Goal: Task Accomplishment & Management: Use online tool/utility

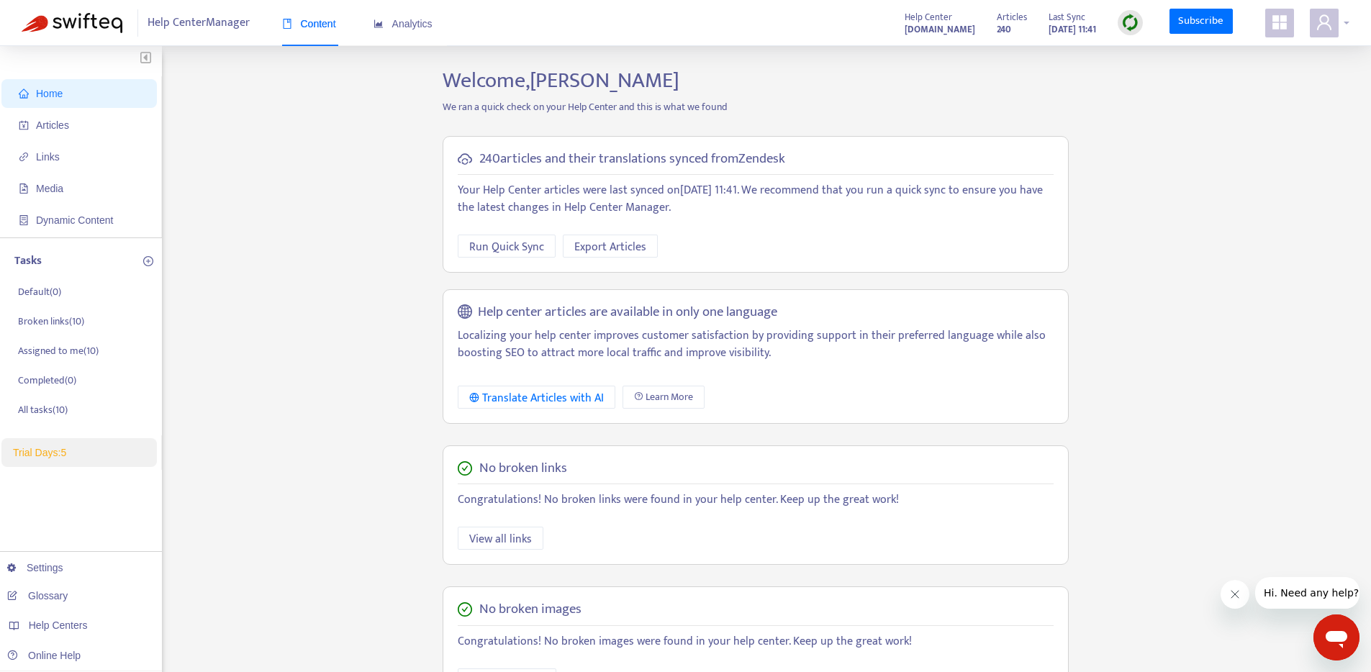
click at [1339, 24] on div at bounding box center [1330, 23] width 40 height 29
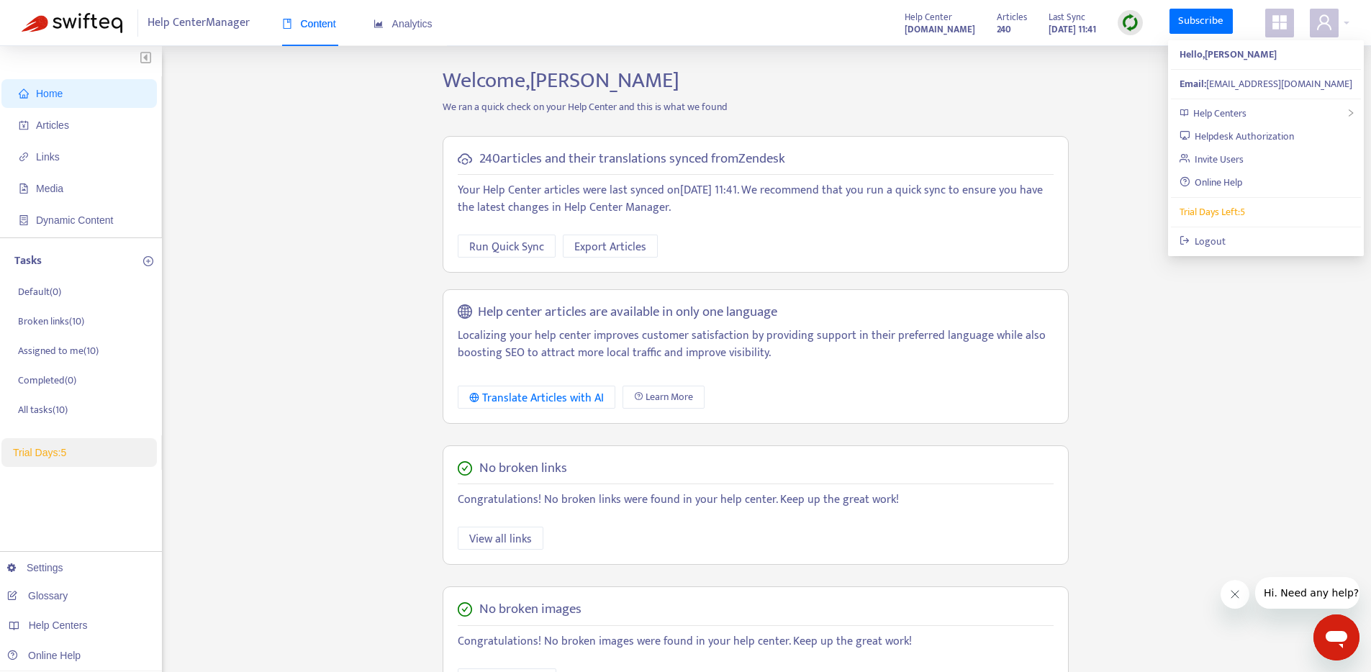
click at [1125, 122] on div "Home Articles Links Media Dynamic Content Tasks Default ( 0 ) Broken links ( 10…" at bounding box center [686, 489] width 1328 height 842
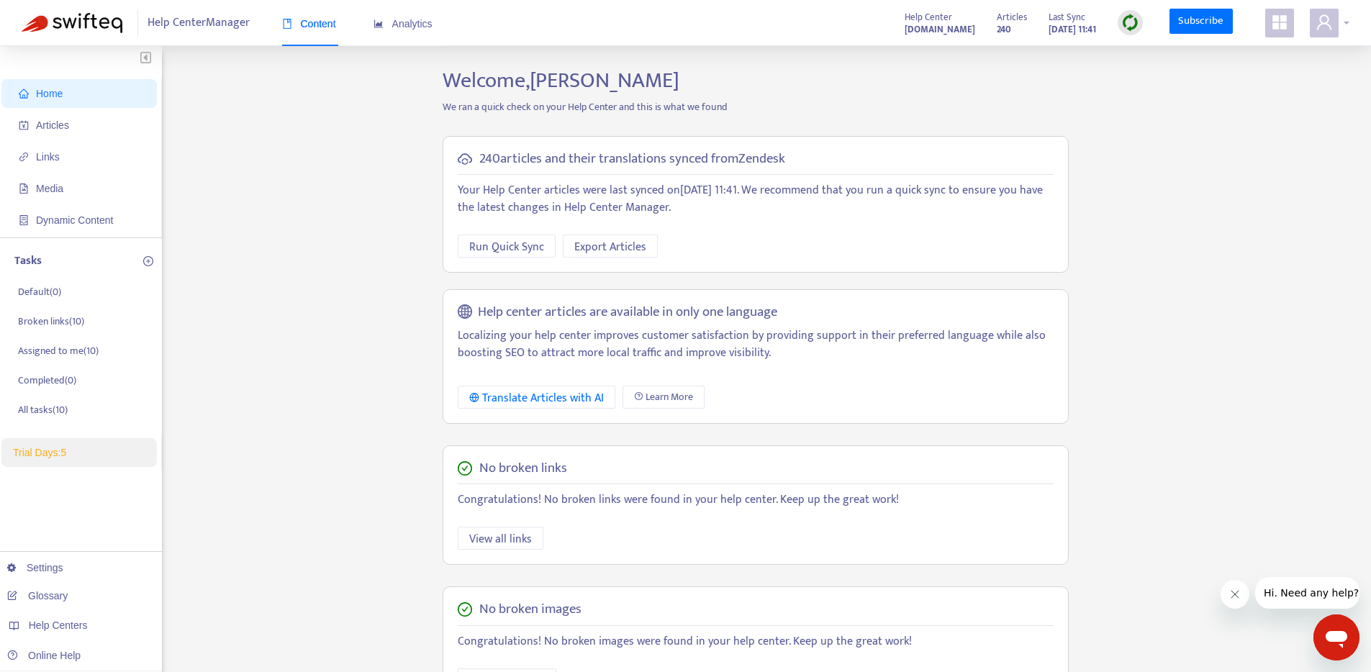
click at [1345, 24] on div at bounding box center [1330, 23] width 40 height 29
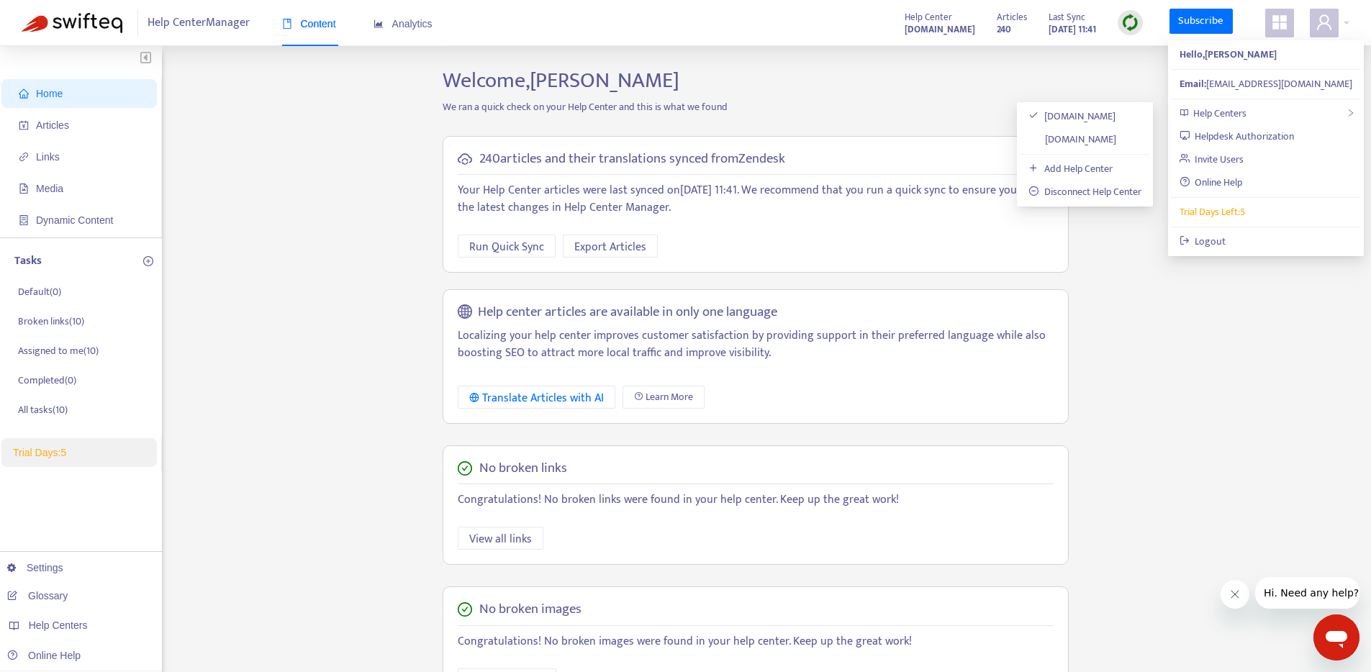
click at [1132, 94] on div "Home Articles Links Media Dynamic Content Tasks Default ( 0 ) Broken links ( 10…" at bounding box center [686, 489] width 1328 height 842
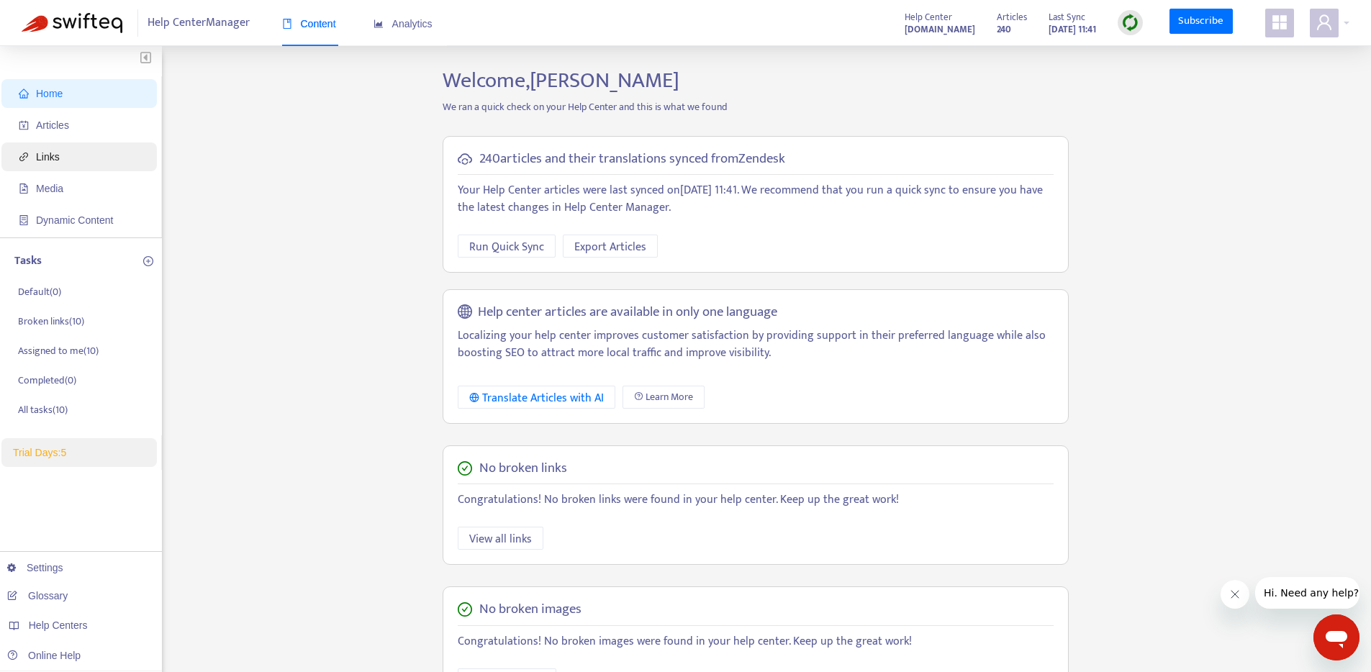
click at [58, 154] on span "Links" at bounding box center [48, 157] width 24 height 12
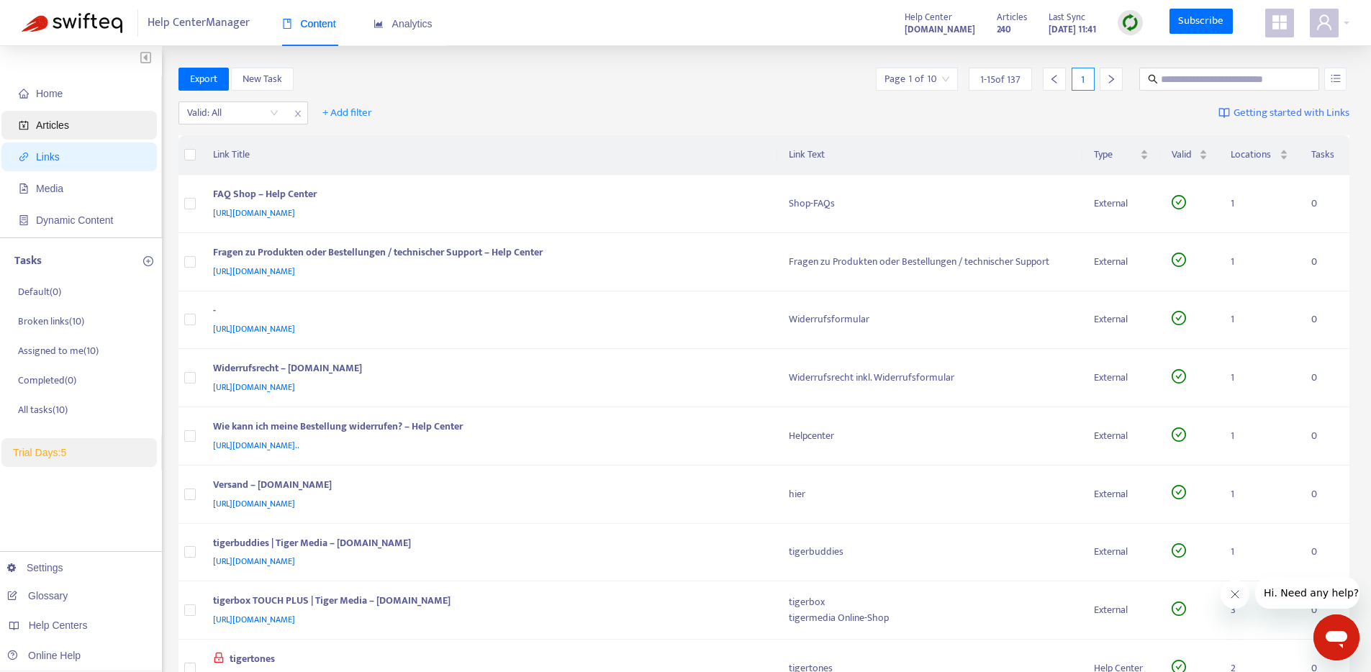
click at [69, 130] on span "Articles" at bounding box center [52, 125] width 33 height 12
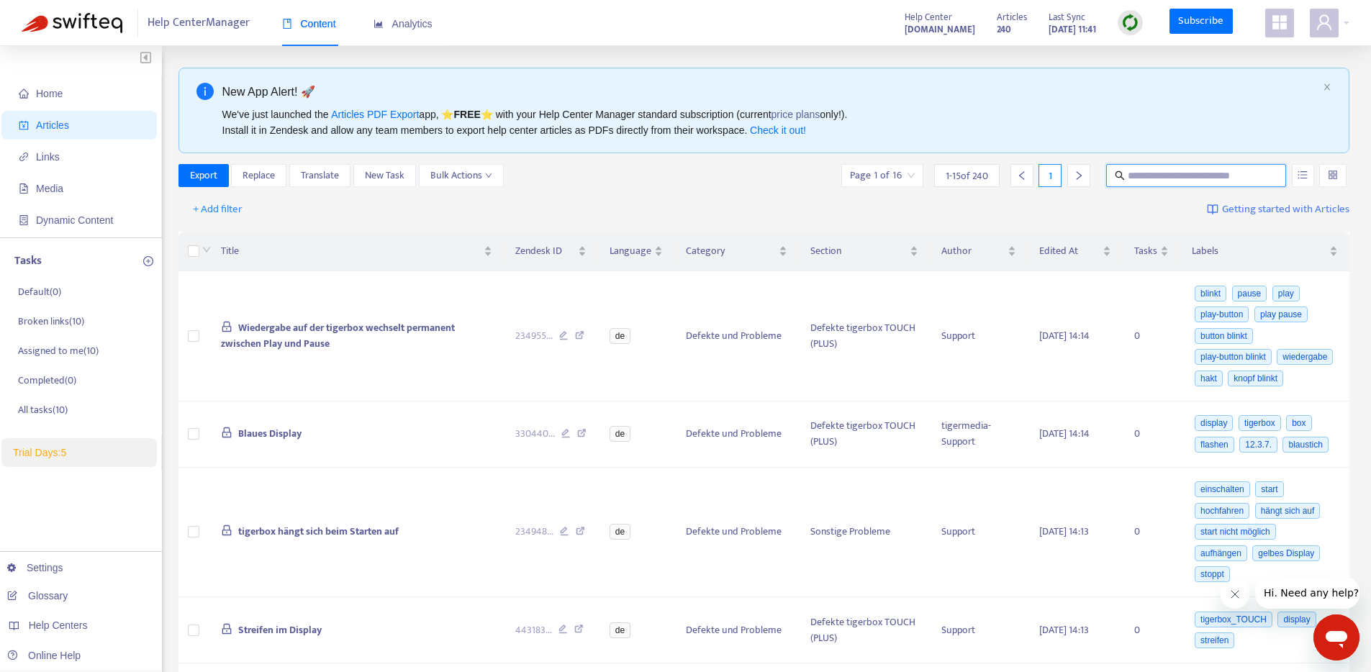
click at [1160, 178] on input "text" at bounding box center [1197, 176] width 138 height 16
click at [266, 179] on span "Replace" at bounding box center [259, 176] width 32 height 16
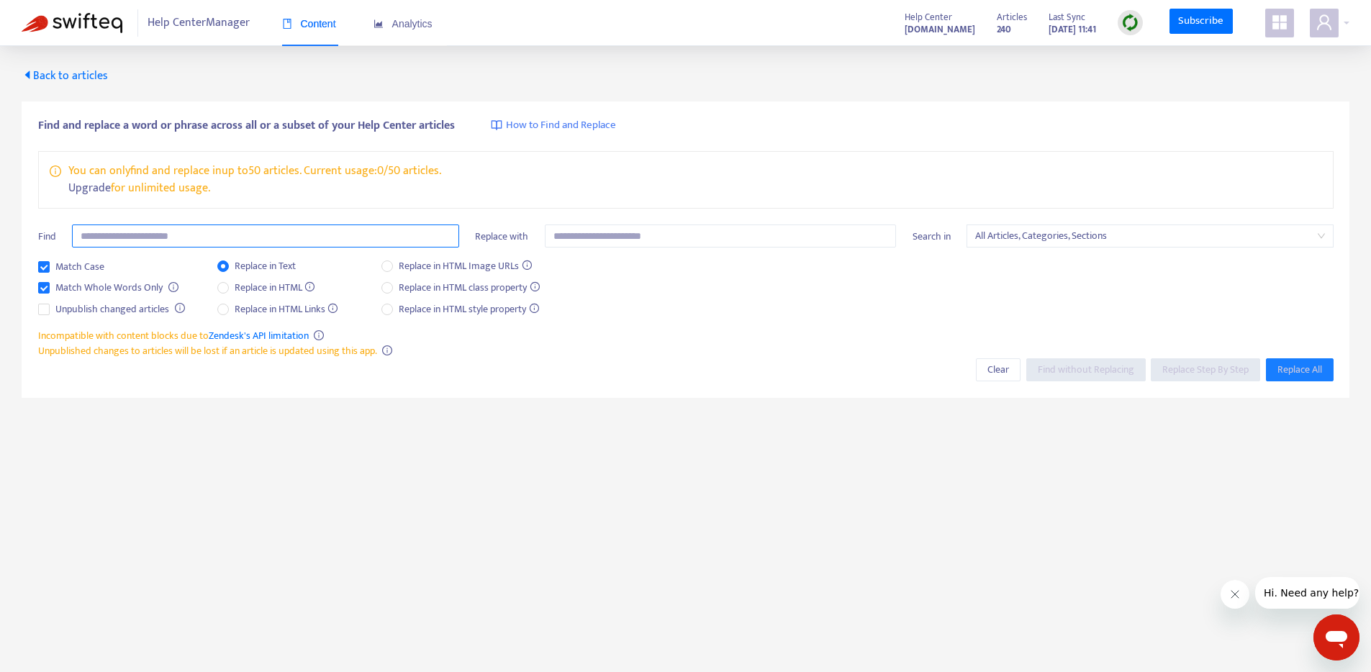
click at [210, 233] on input "text" at bounding box center [265, 236] width 387 height 23
type input "******"
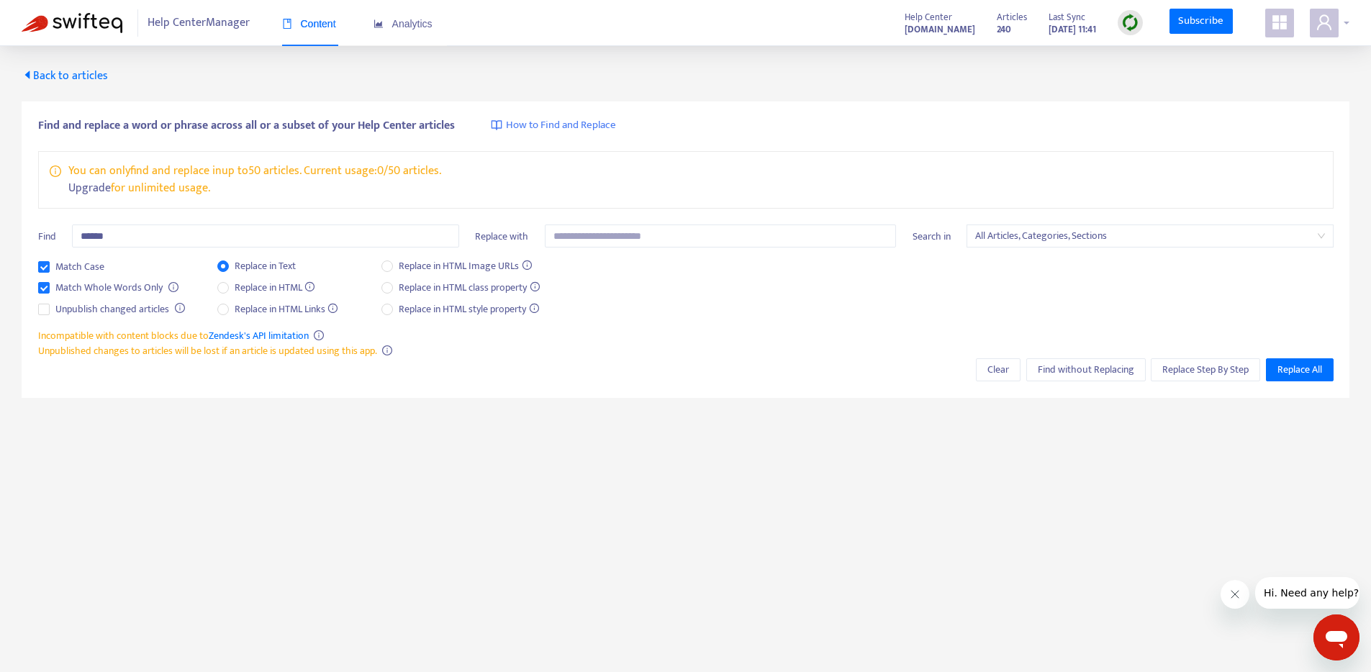
click at [1327, 21] on icon "user" at bounding box center [1324, 22] width 17 height 17
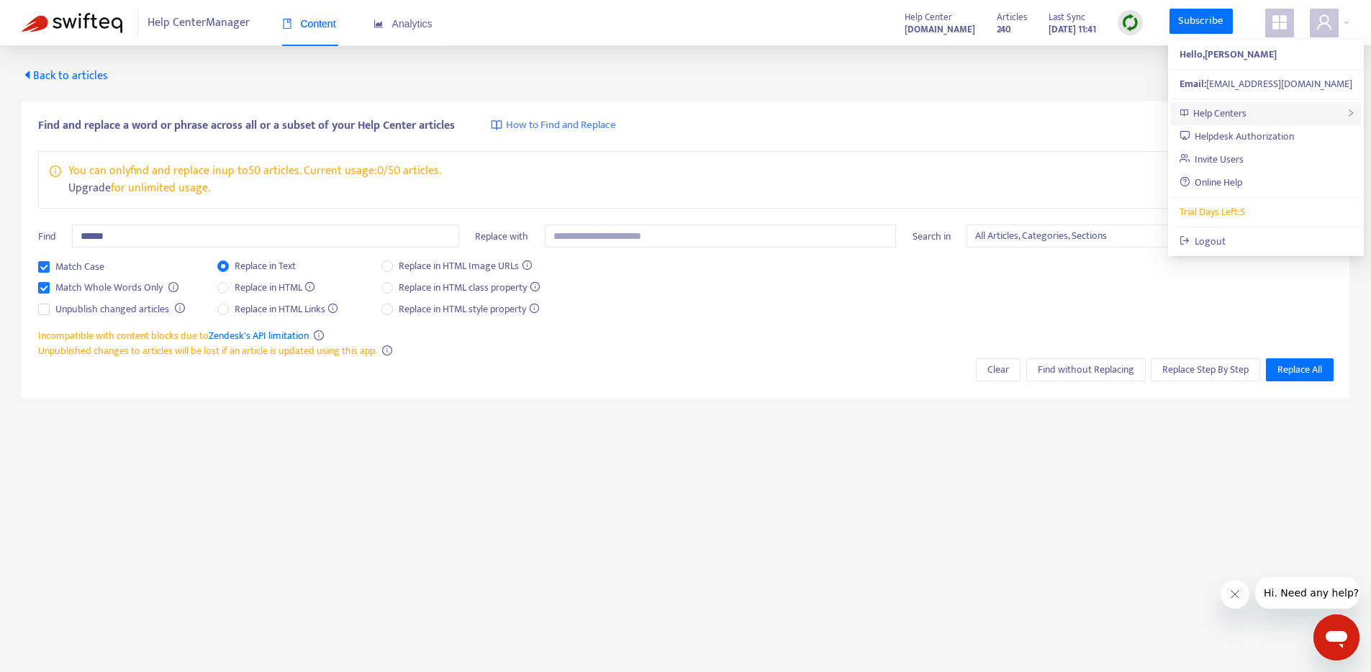
click at [1224, 111] on span "Help Centers" at bounding box center [1220, 113] width 53 height 17
click at [1117, 137] on link "[DOMAIN_NAME]" at bounding box center [1073, 139] width 88 height 17
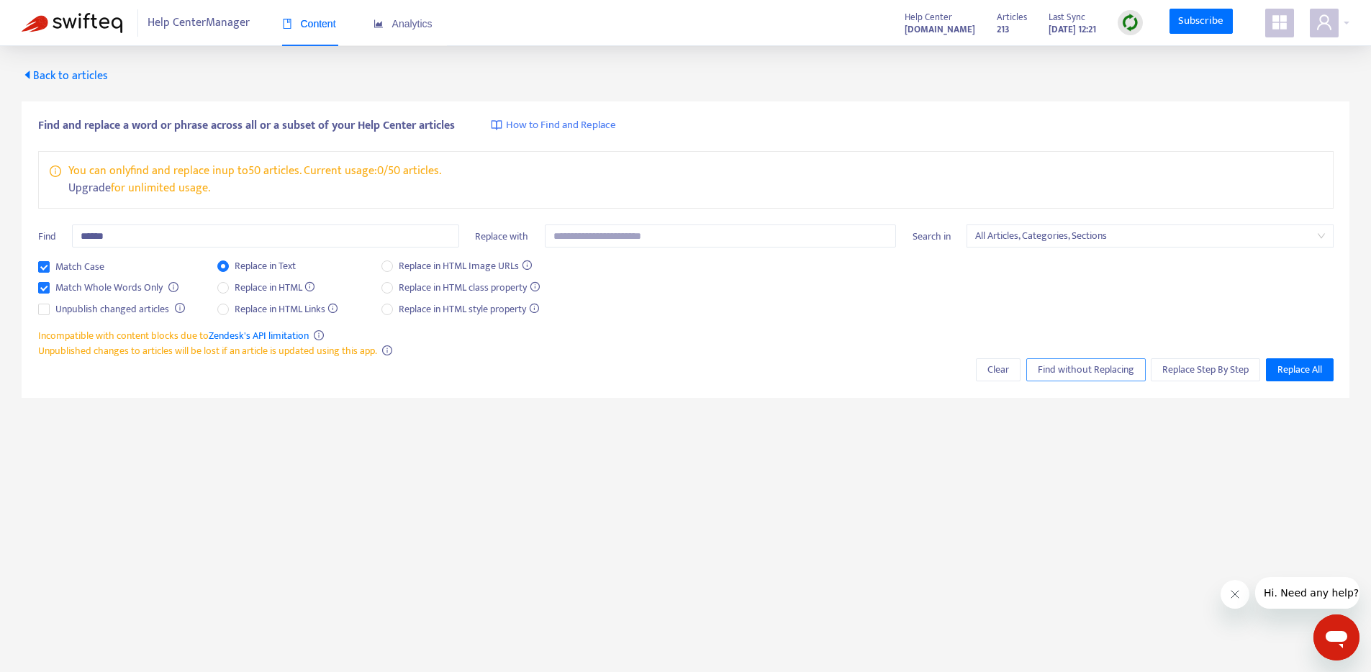
click at [1078, 375] on span "Find without Replacing" at bounding box center [1086, 370] width 96 height 16
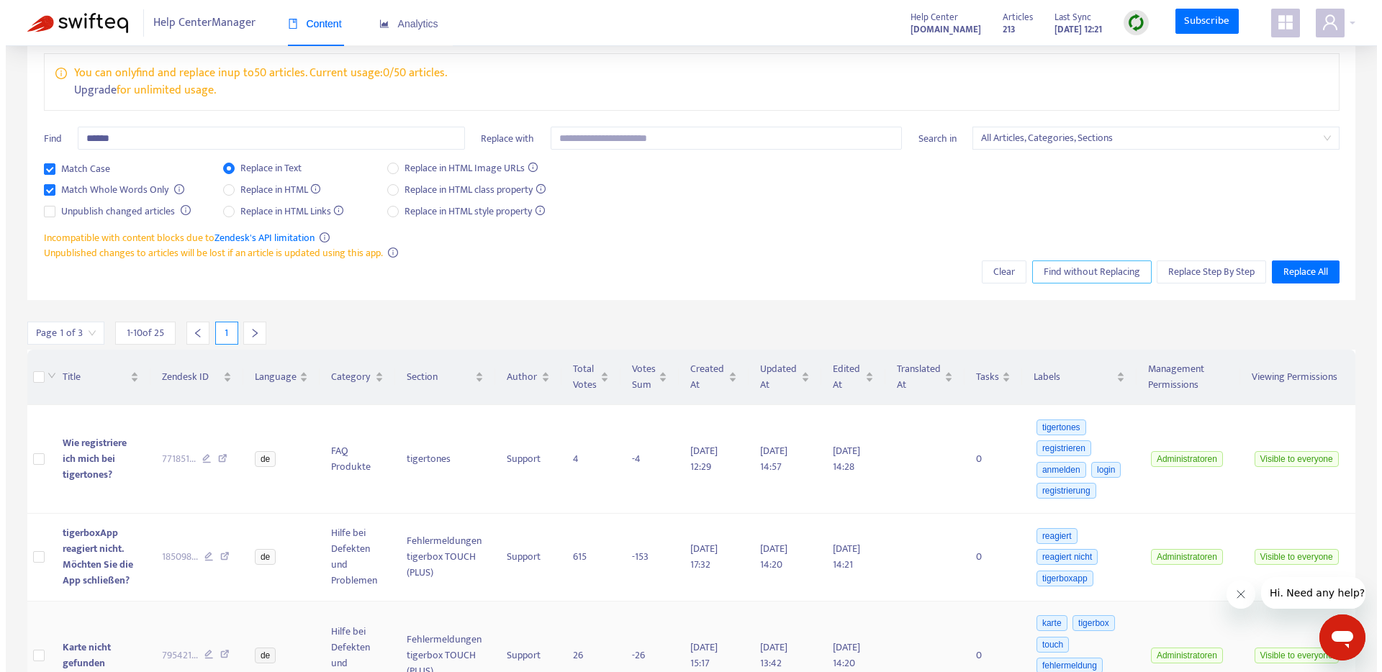
scroll to position [338, 0]
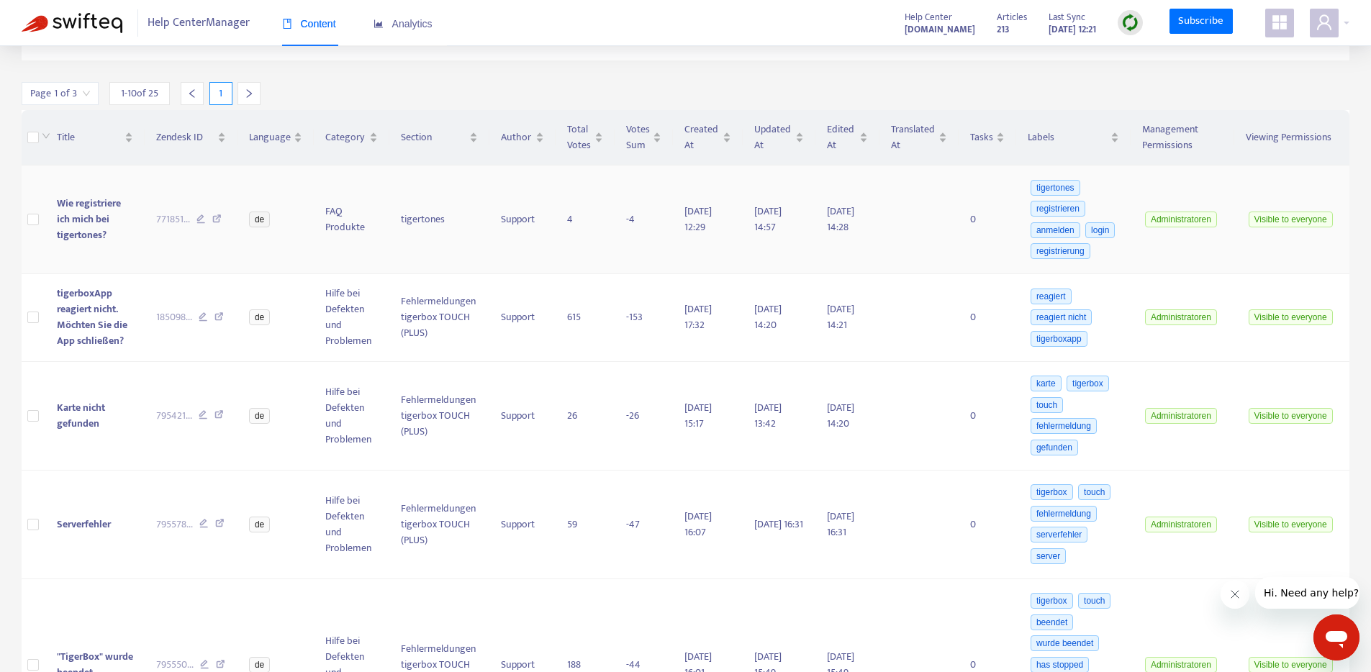
click at [91, 187] on td "Wie registriere ich mich bei tigertones?" at bounding box center [95, 220] width 100 height 109
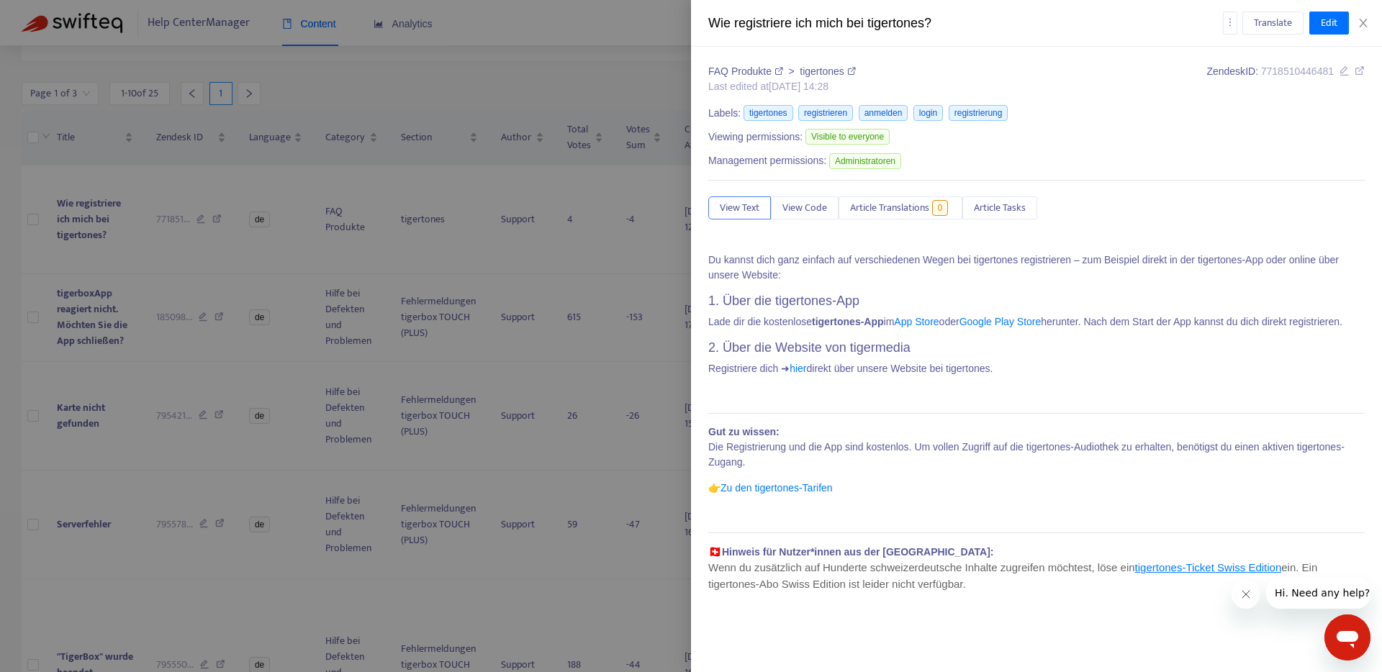
click at [108, 312] on div at bounding box center [691, 336] width 1382 height 672
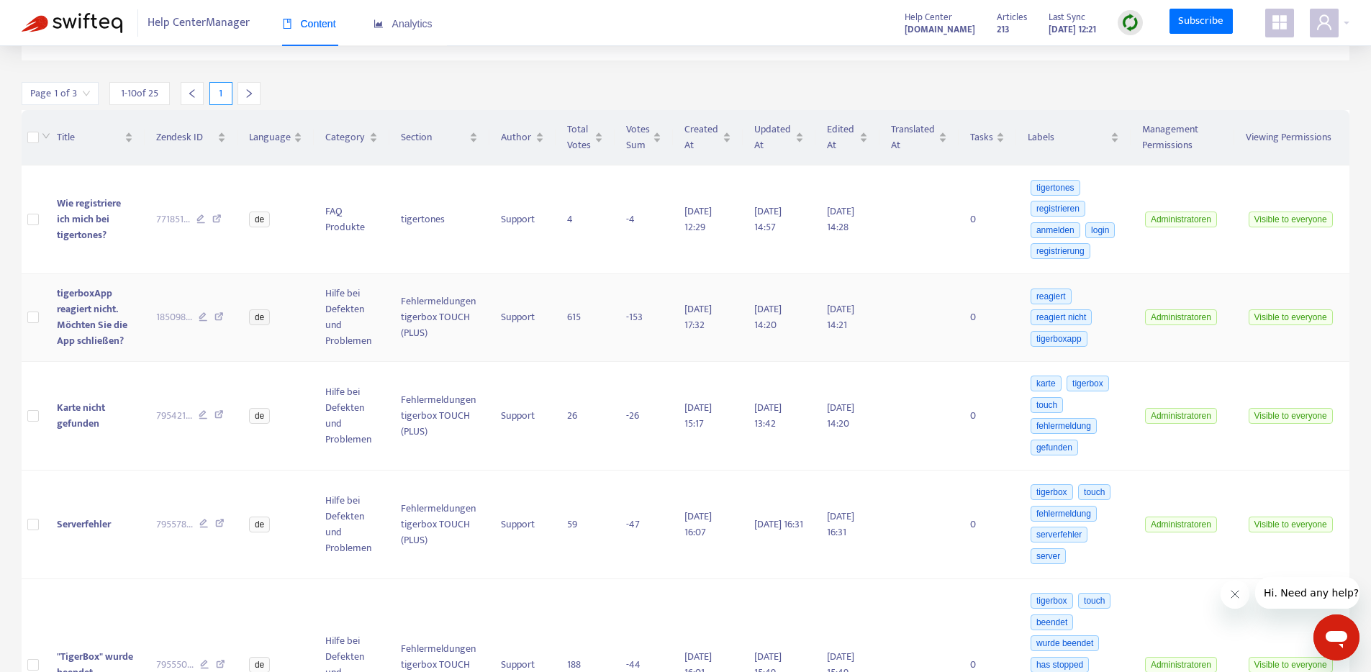
click at [107, 313] on span "tigerboxApp reagiert nicht. Möchten Sie die App schließen?" at bounding box center [92, 317] width 71 height 64
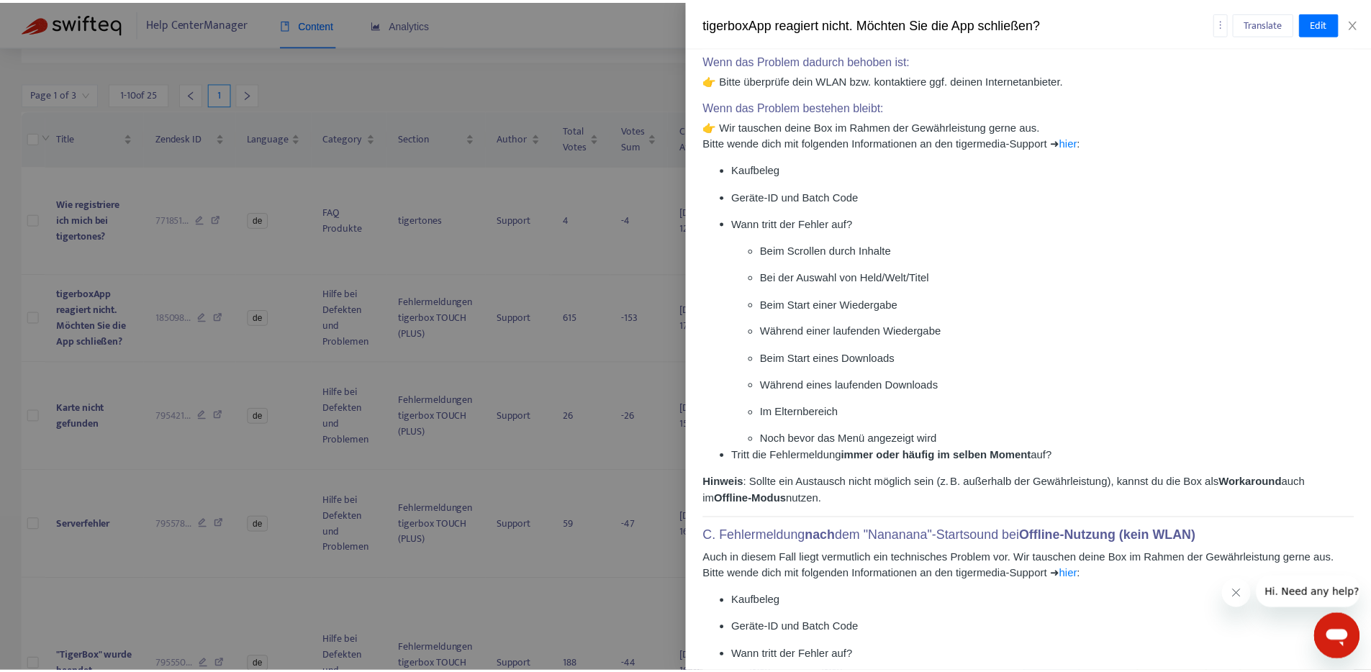
scroll to position [947, 0]
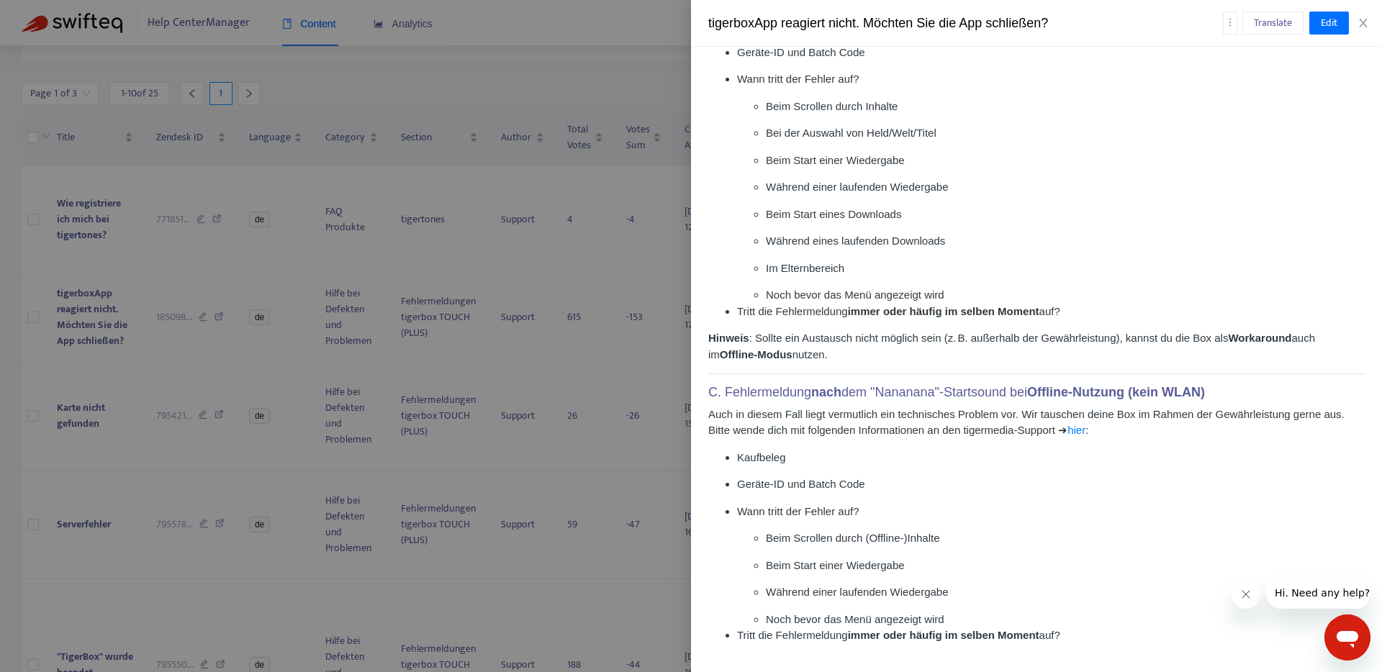
click at [61, 432] on div at bounding box center [691, 336] width 1382 height 672
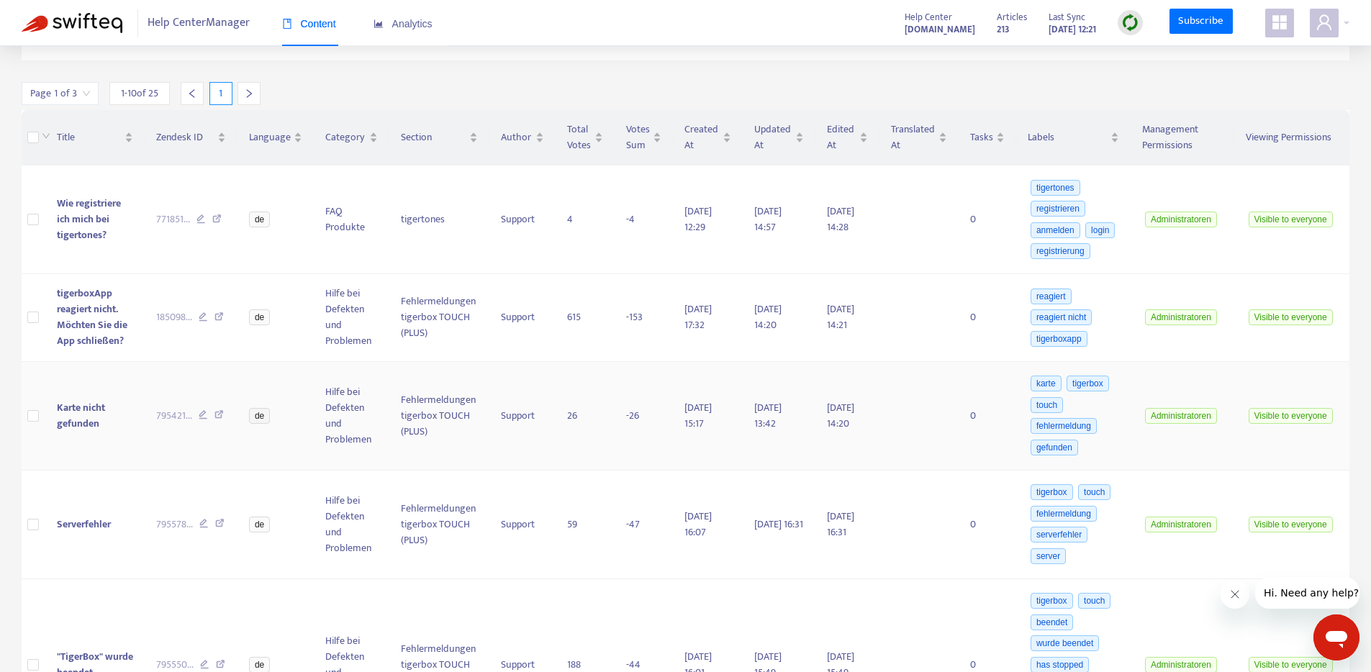
click at [66, 427] on span "Karte nicht gefunden" at bounding box center [81, 416] width 48 height 32
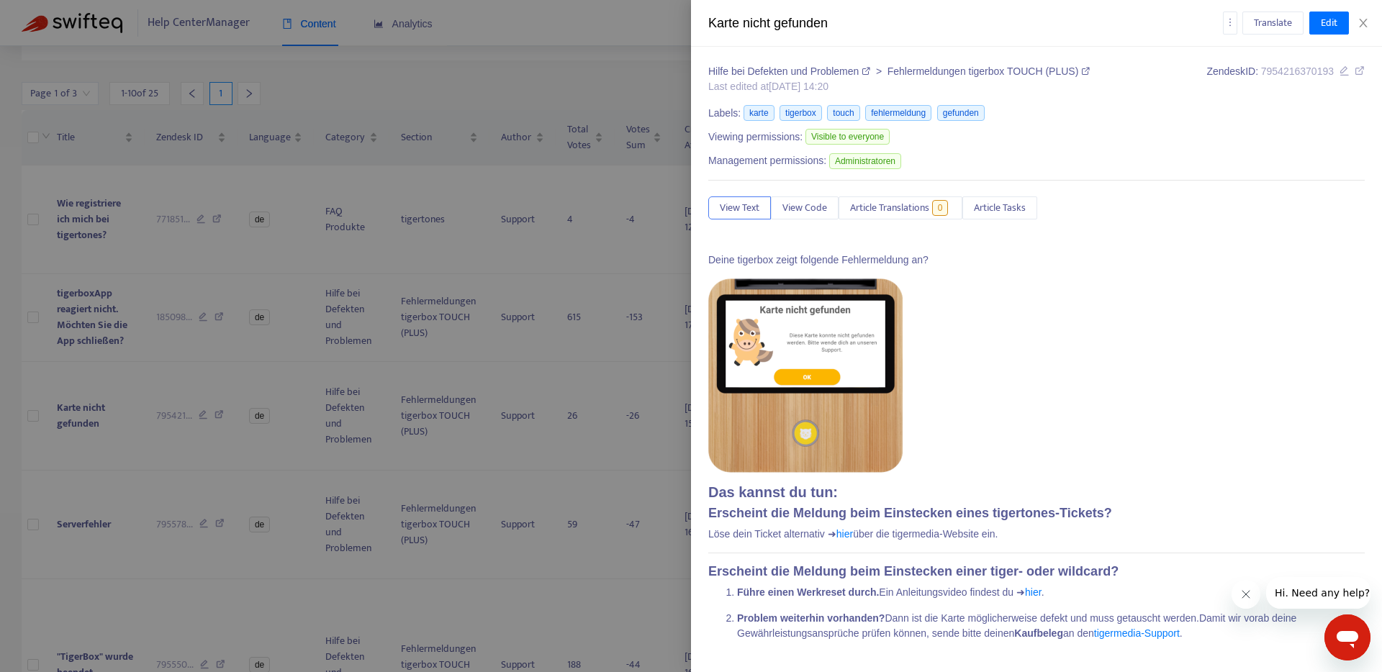
click at [90, 417] on div at bounding box center [691, 336] width 1382 height 672
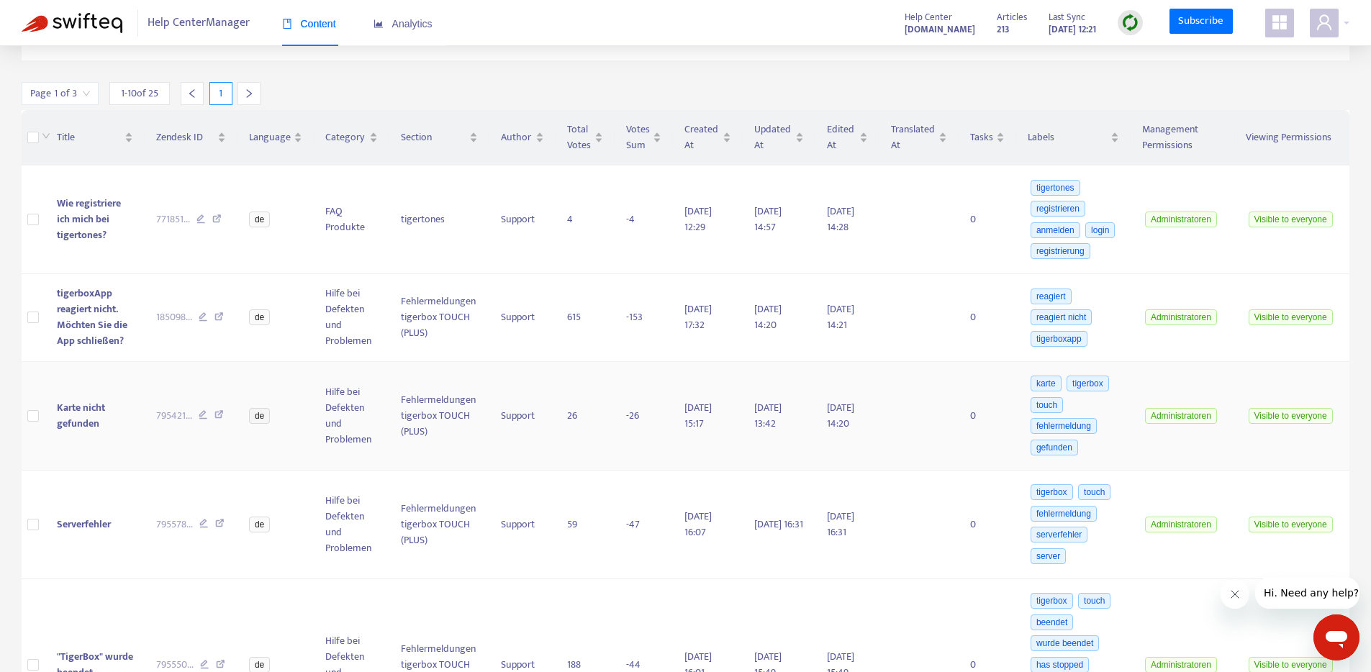
click at [89, 418] on span "Karte nicht gefunden" at bounding box center [81, 416] width 48 height 32
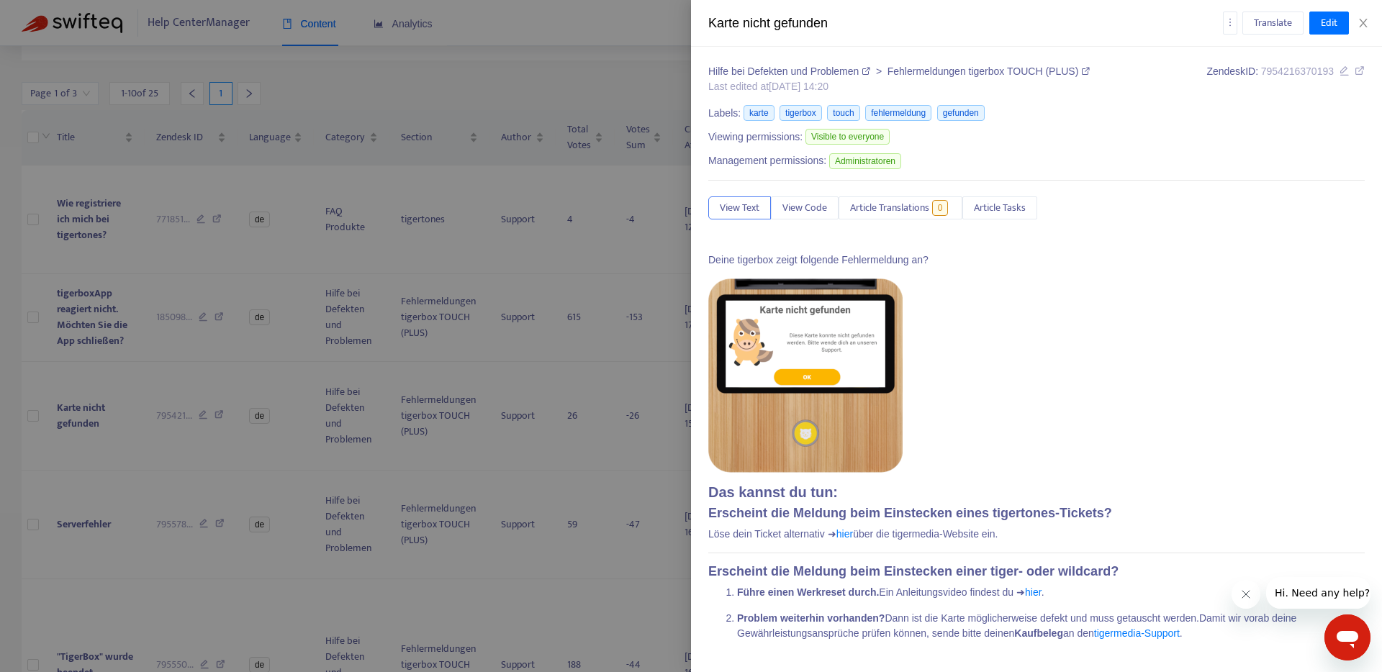
click at [89, 418] on div at bounding box center [691, 336] width 1382 height 672
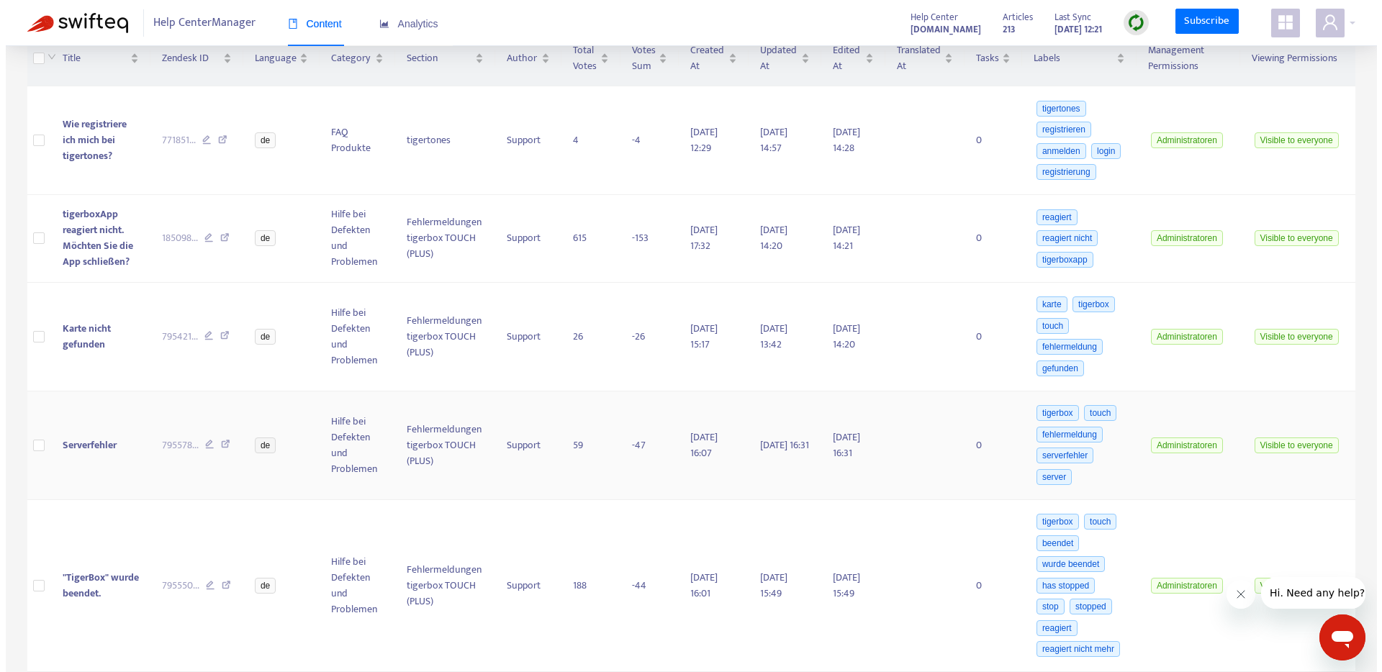
scroll to position [466, 0]
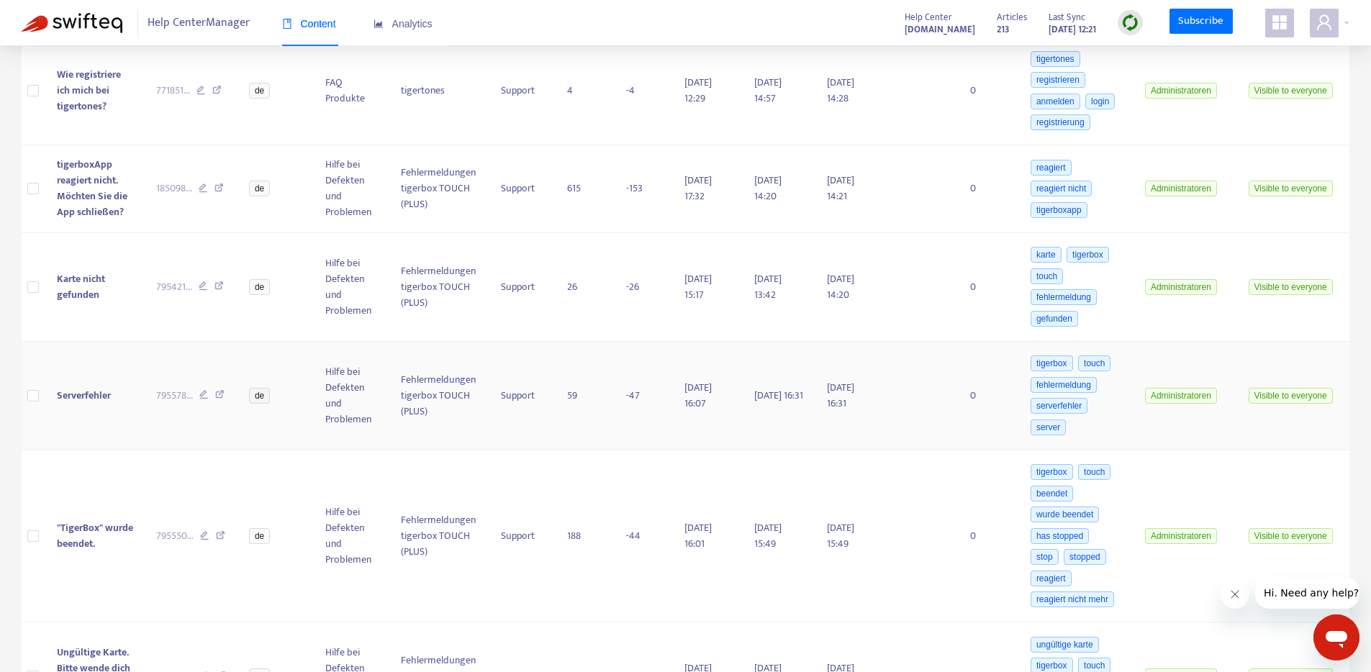
click at [97, 402] on span "Serverfehler" at bounding box center [84, 395] width 54 height 17
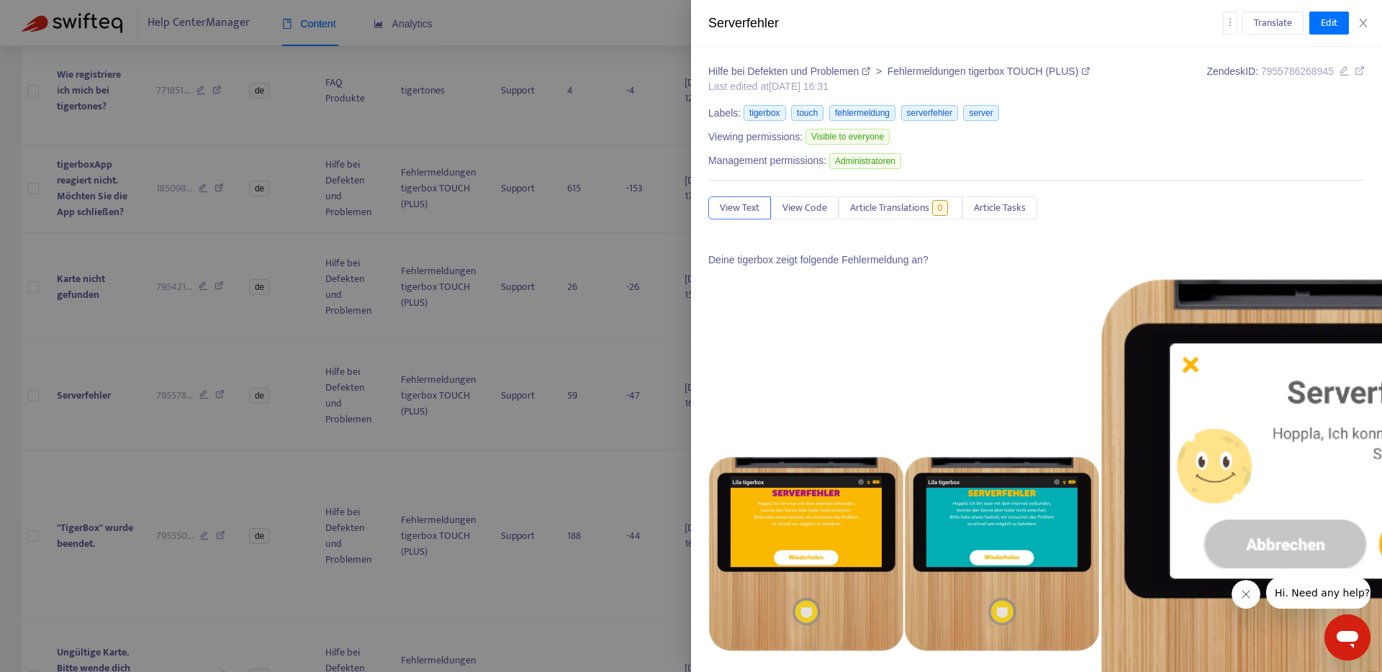
scroll to position [269, 0]
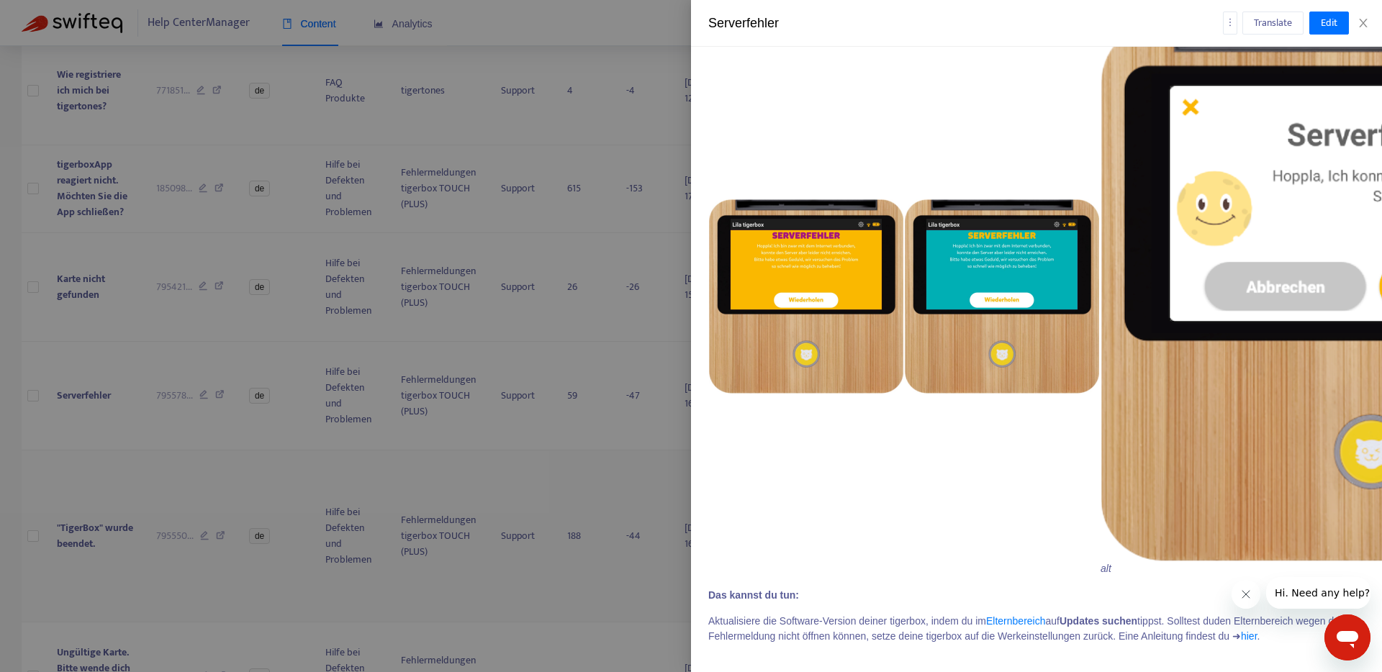
click at [109, 548] on div at bounding box center [691, 336] width 1382 height 672
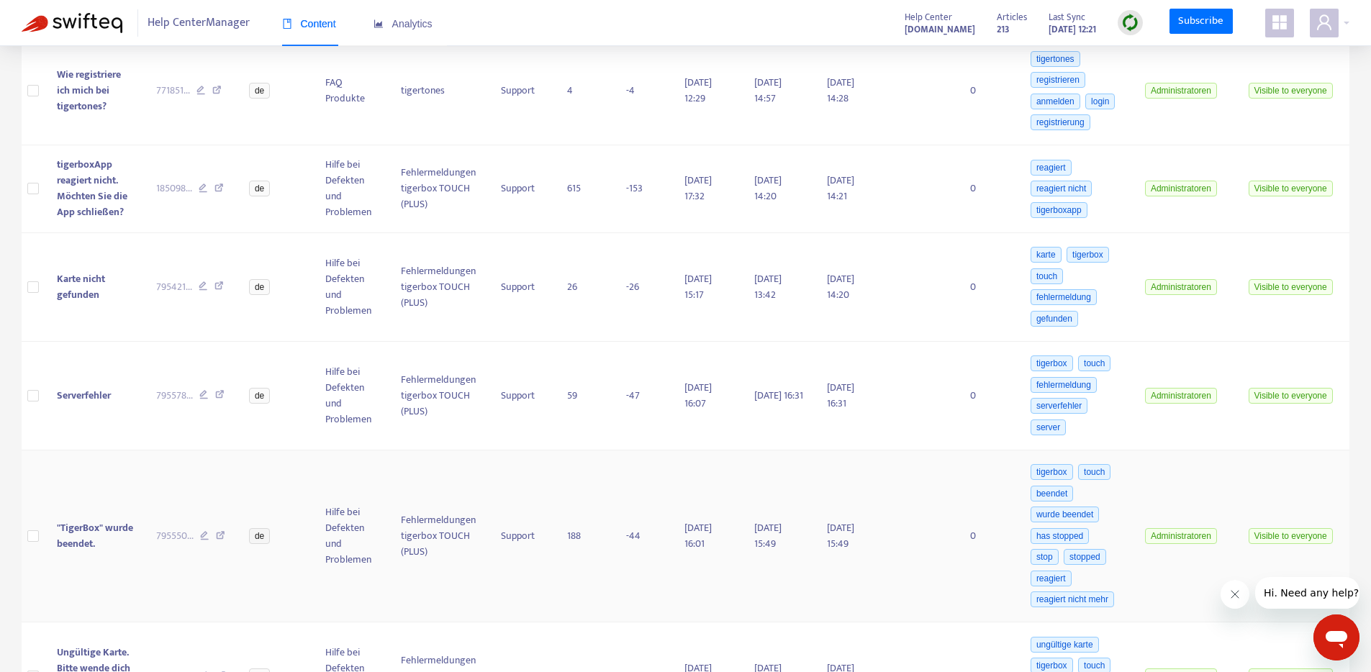
click at [104, 545] on span ""TigerBox" wurde beendet." at bounding box center [95, 536] width 76 height 32
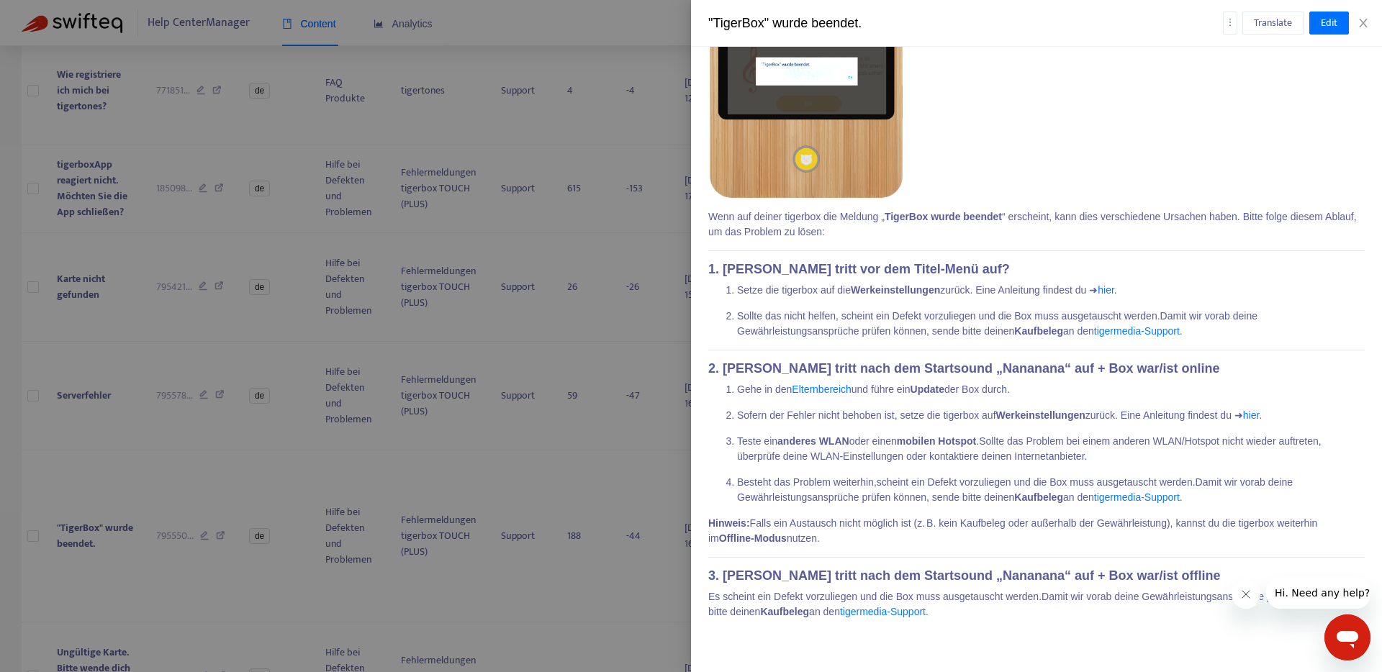
scroll to position [274, 0]
click at [91, 529] on div at bounding box center [691, 336] width 1382 height 672
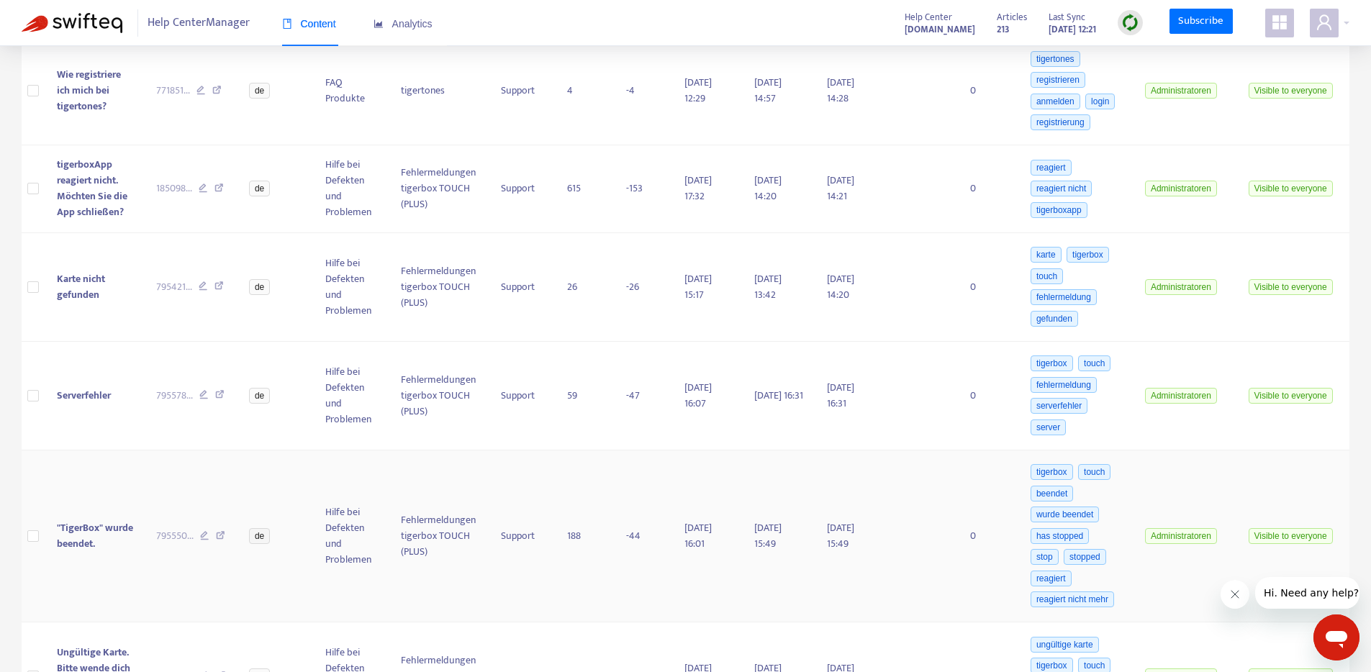
click at [100, 538] on span ""TigerBox" wurde beendet." at bounding box center [95, 536] width 76 height 32
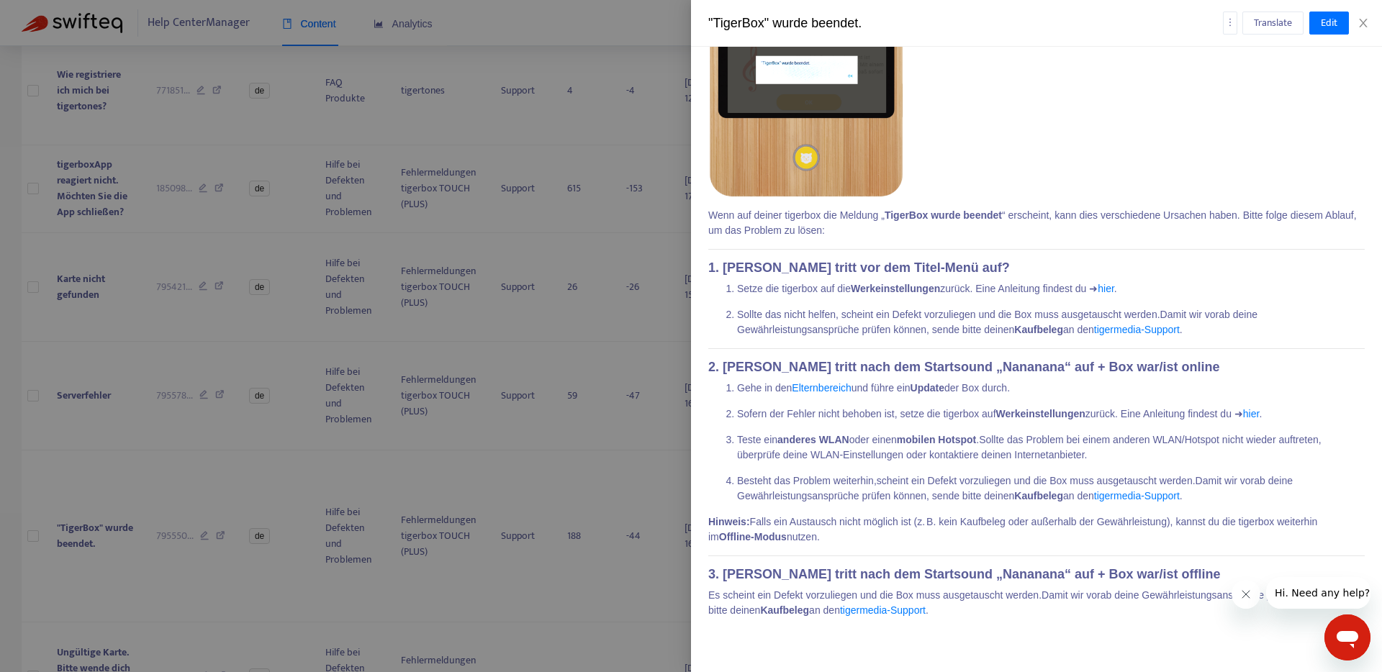
click at [253, 487] on div at bounding box center [691, 336] width 1382 height 672
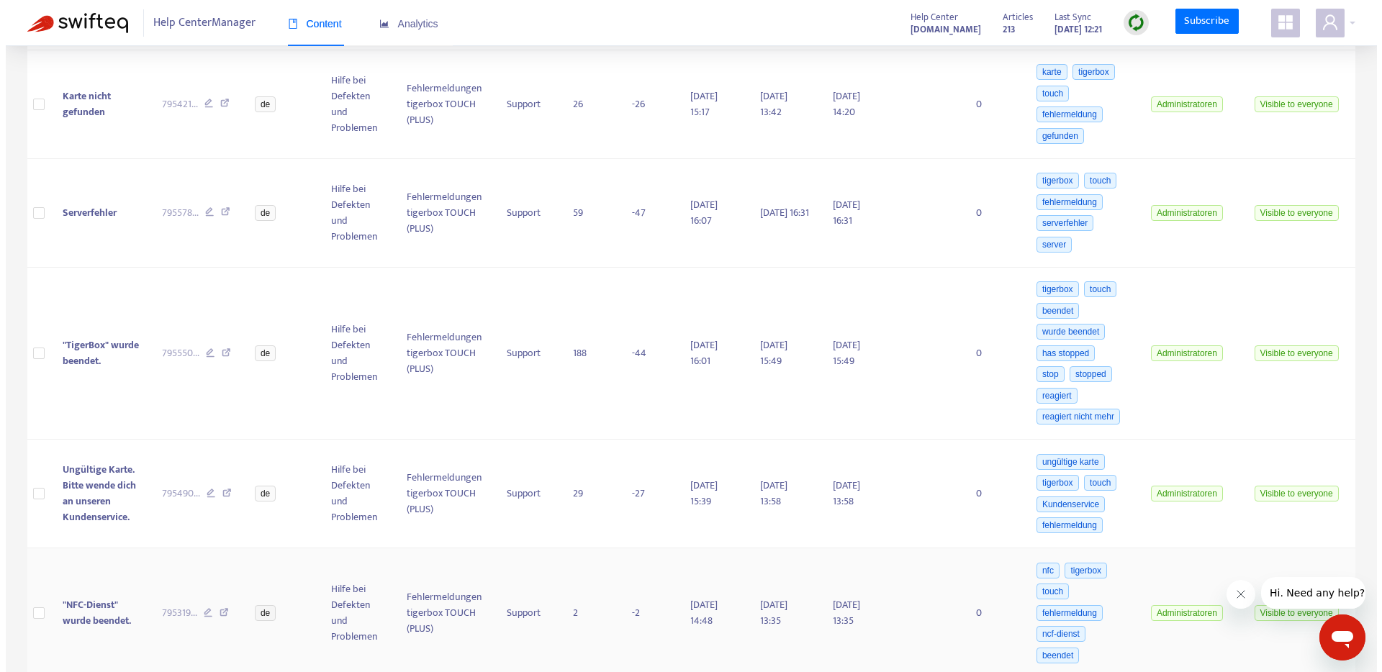
scroll to position [729, 0]
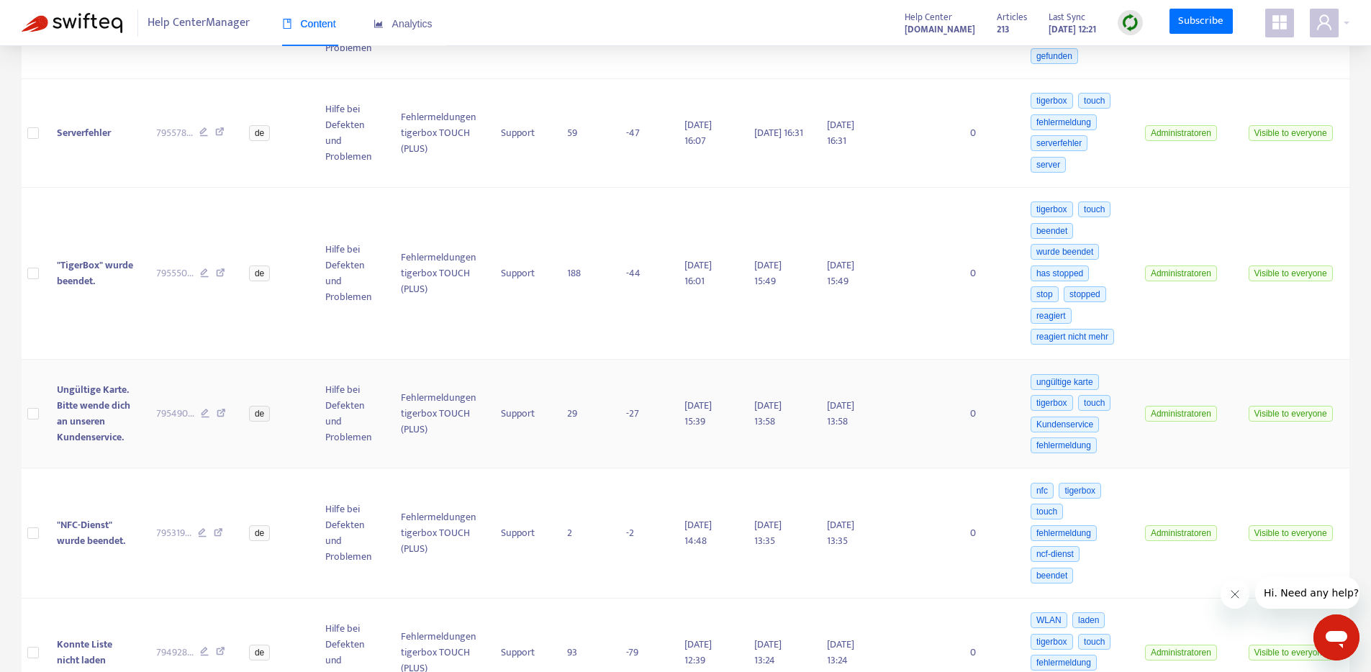
click at [78, 425] on span "Ungültige Karte. Bitte wende dich an unseren Kundenservice." at bounding box center [93, 414] width 73 height 64
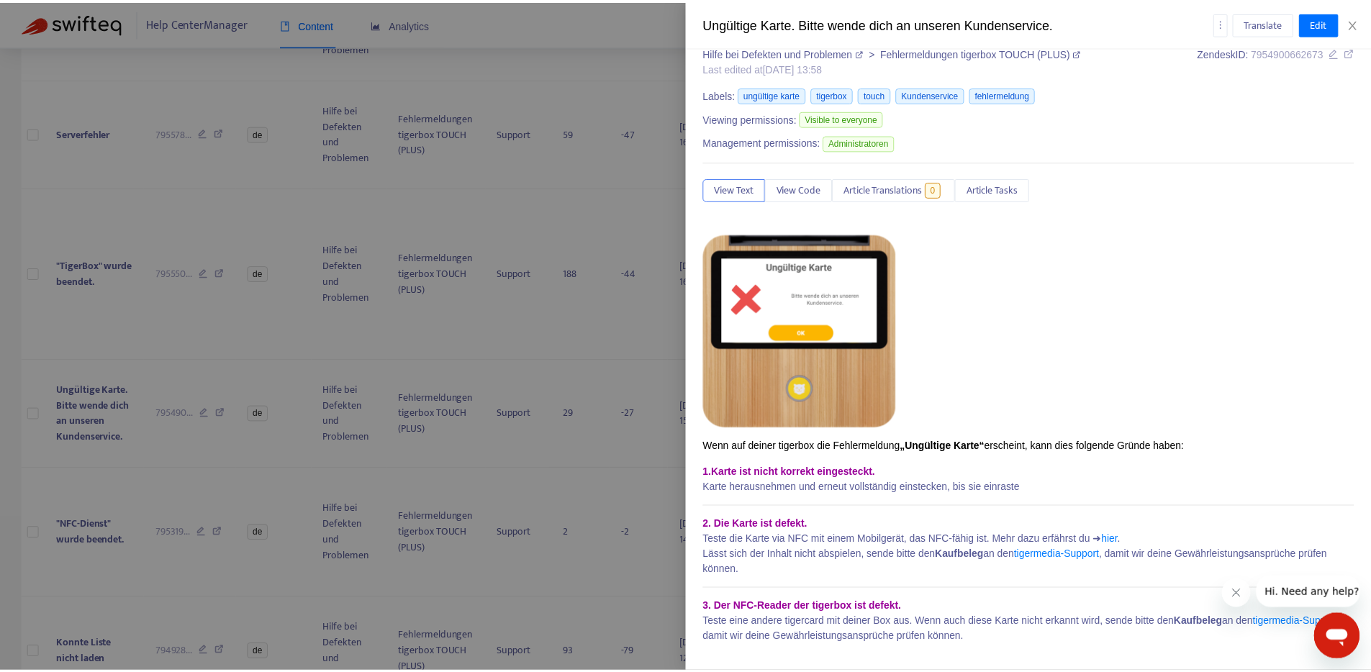
scroll to position [46, 0]
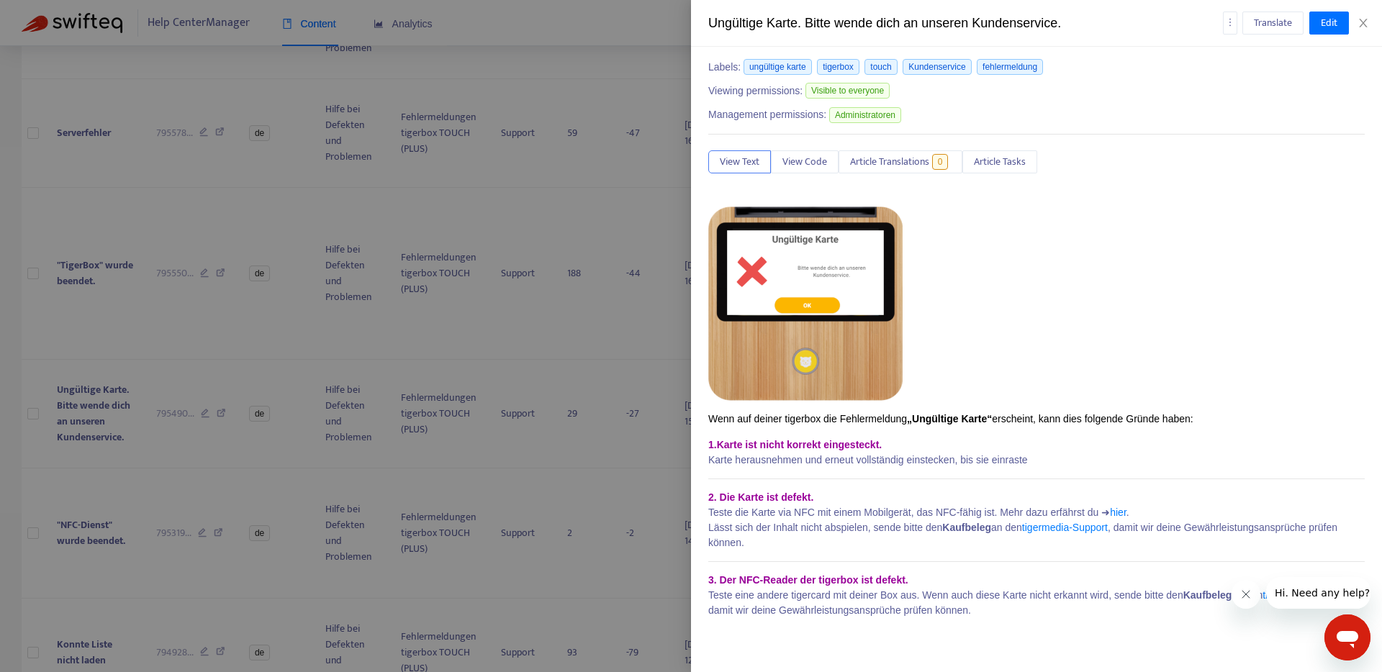
click at [98, 532] on div at bounding box center [691, 336] width 1382 height 672
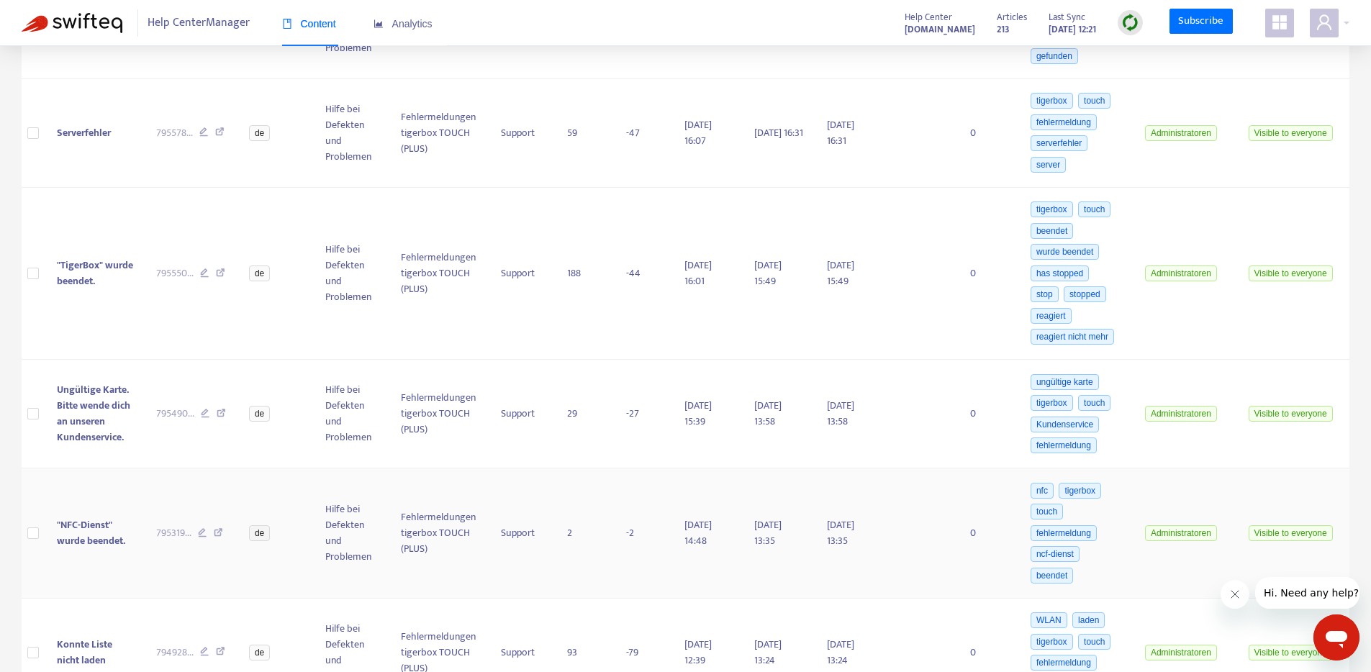
click at [93, 530] on span ""NFC-Dienst" wurde beendet." at bounding box center [91, 533] width 68 height 32
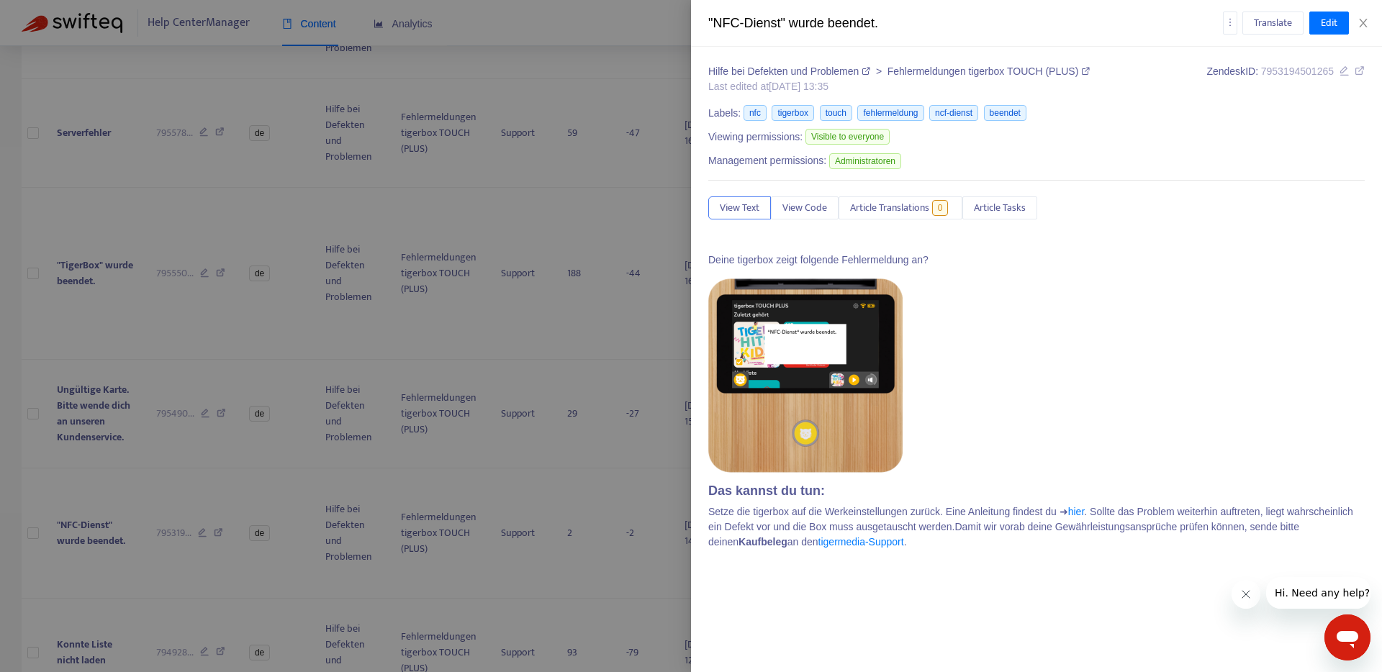
click at [184, 494] on div at bounding box center [691, 336] width 1382 height 672
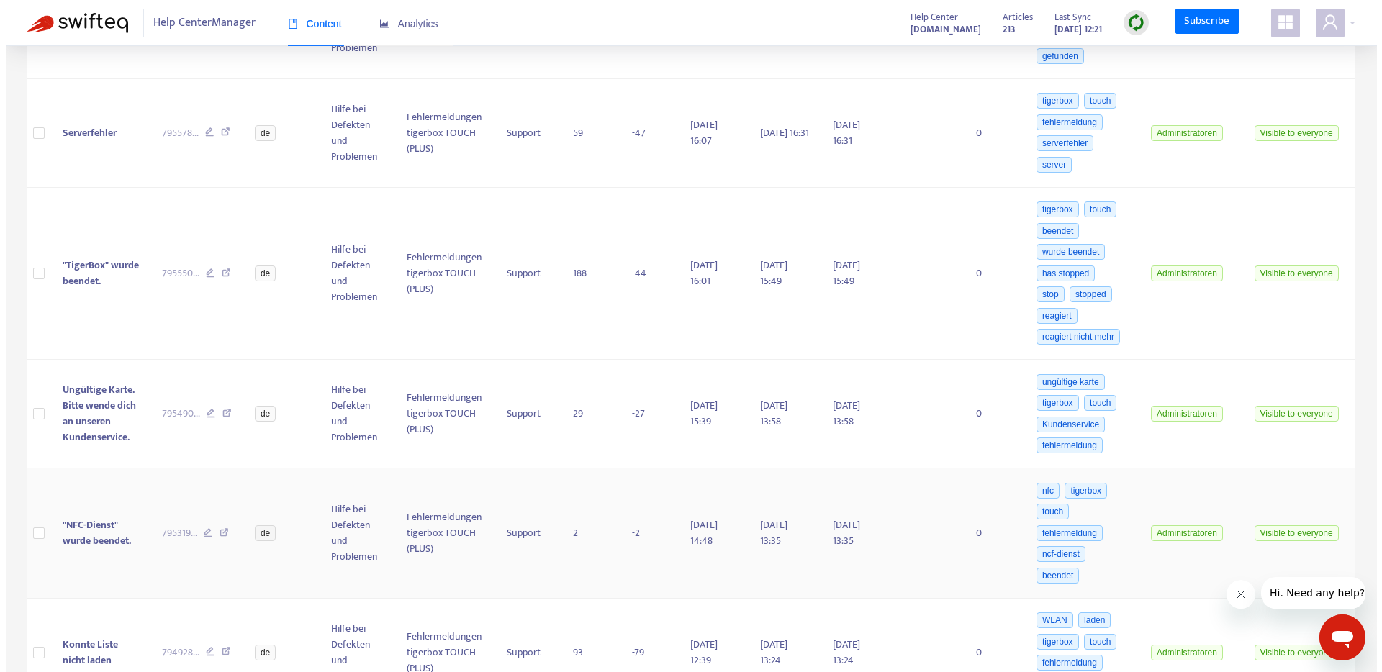
scroll to position [1027, 0]
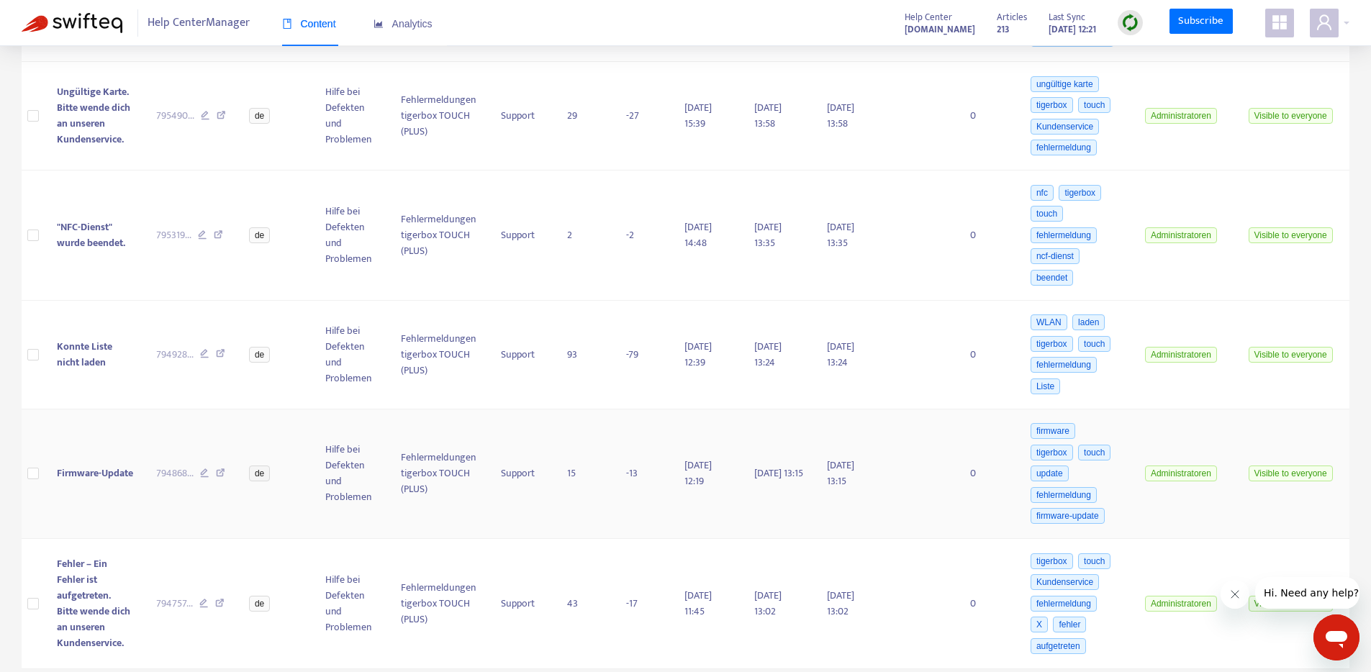
click at [99, 474] on td "Firmware-Update" at bounding box center [95, 475] width 100 height 130
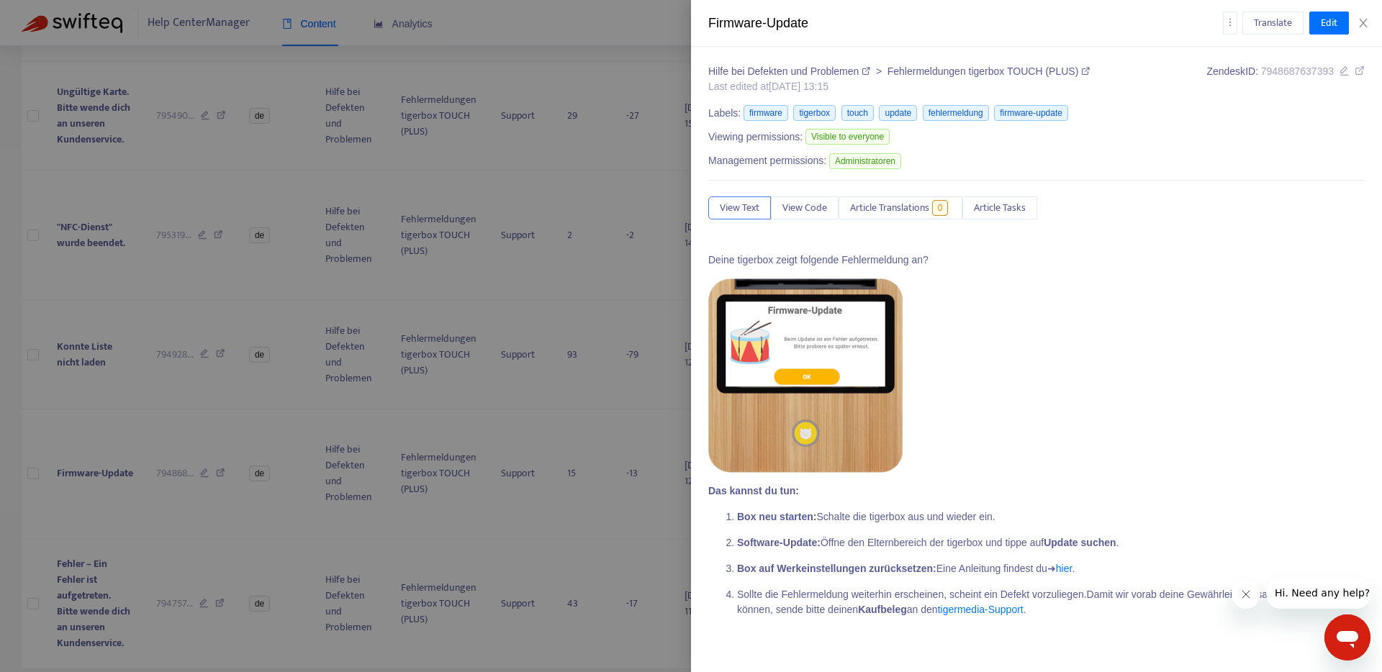
click at [222, 470] on div at bounding box center [691, 336] width 1382 height 672
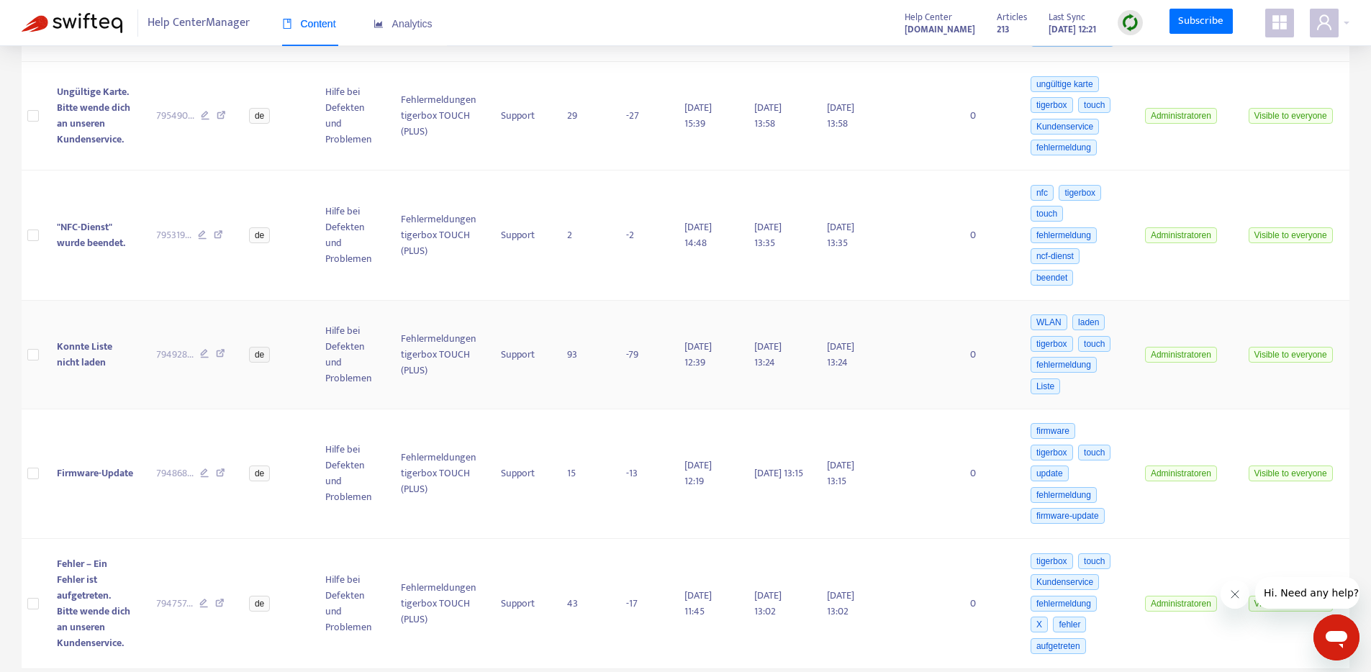
click at [96, 366] on span "Konnte Liste nicht laden" at bounding box center [84, 354] width 55 height 32
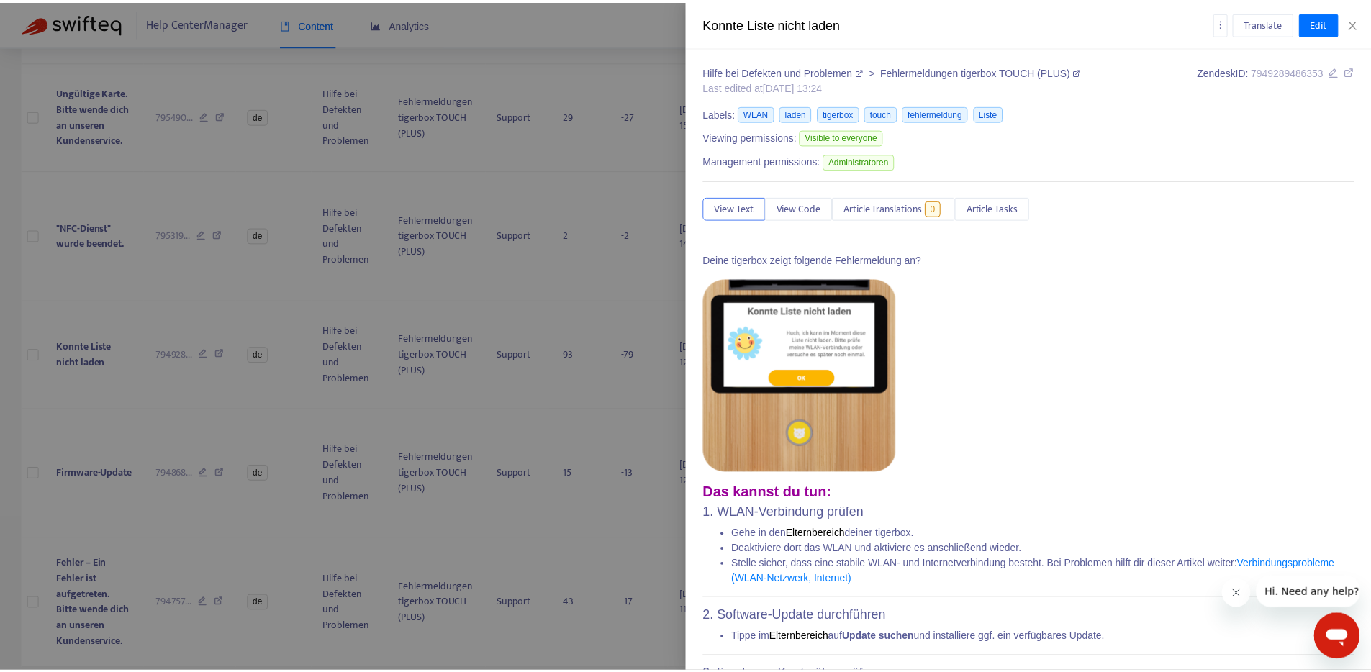
scroll to position [105, 0]
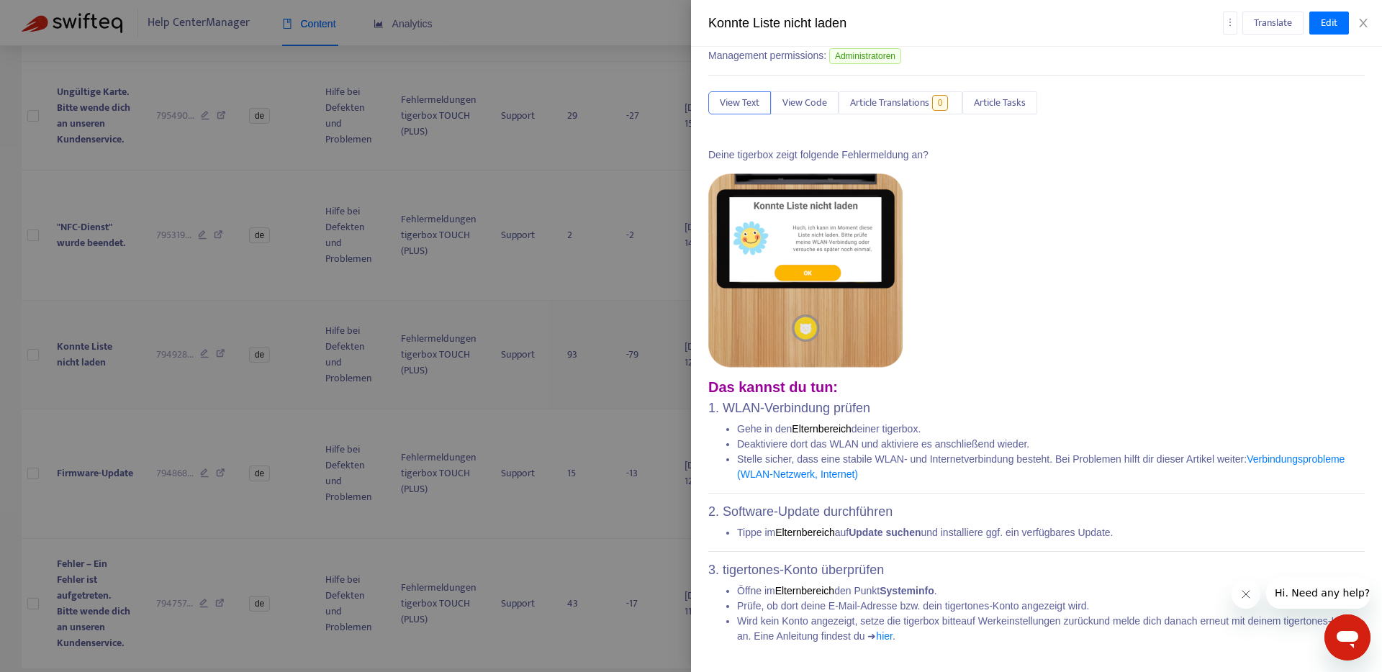
click at [307, 395] on div at bounding box center [691, 336] width 1382 height 672
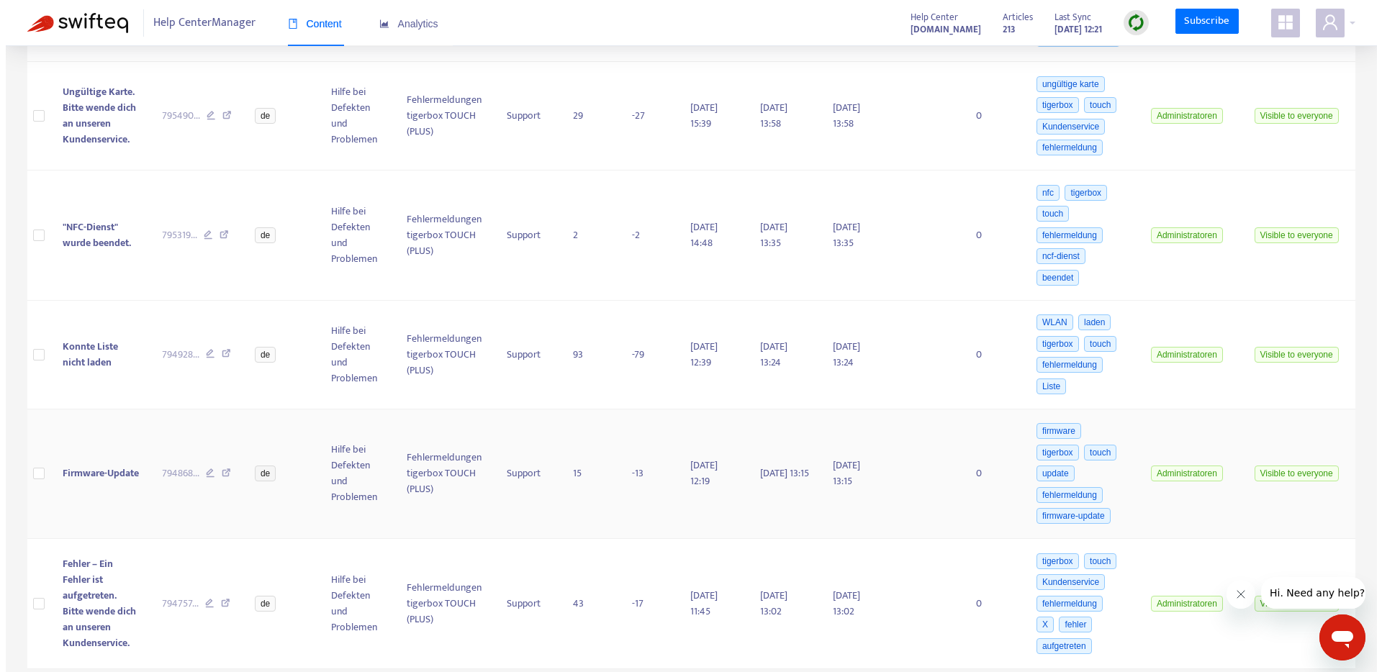
scroll to position [1029, 0]
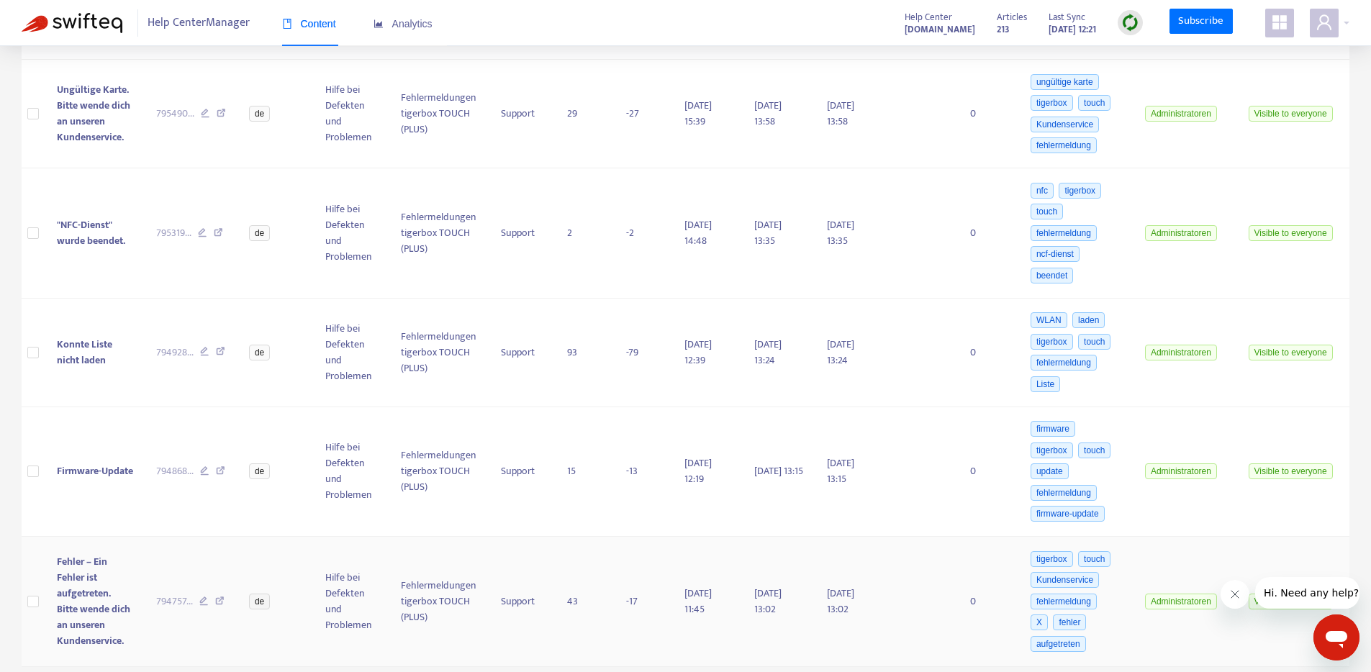
click at [109, 580] on td "Fehler – Ein Fehler ist aufgetreten. Bitte wende dich an unseren Kundenservice." at bounding box center [95, 602] width 100 height 130
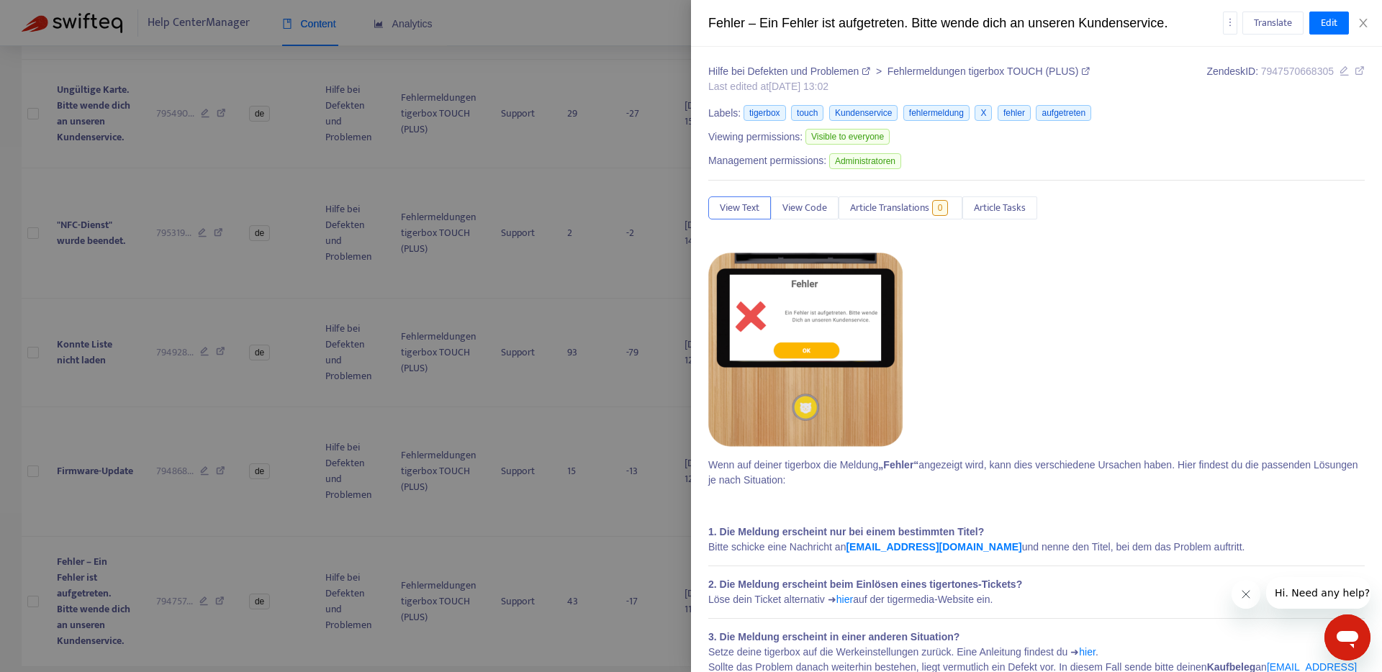
scroll to position [46, 0]
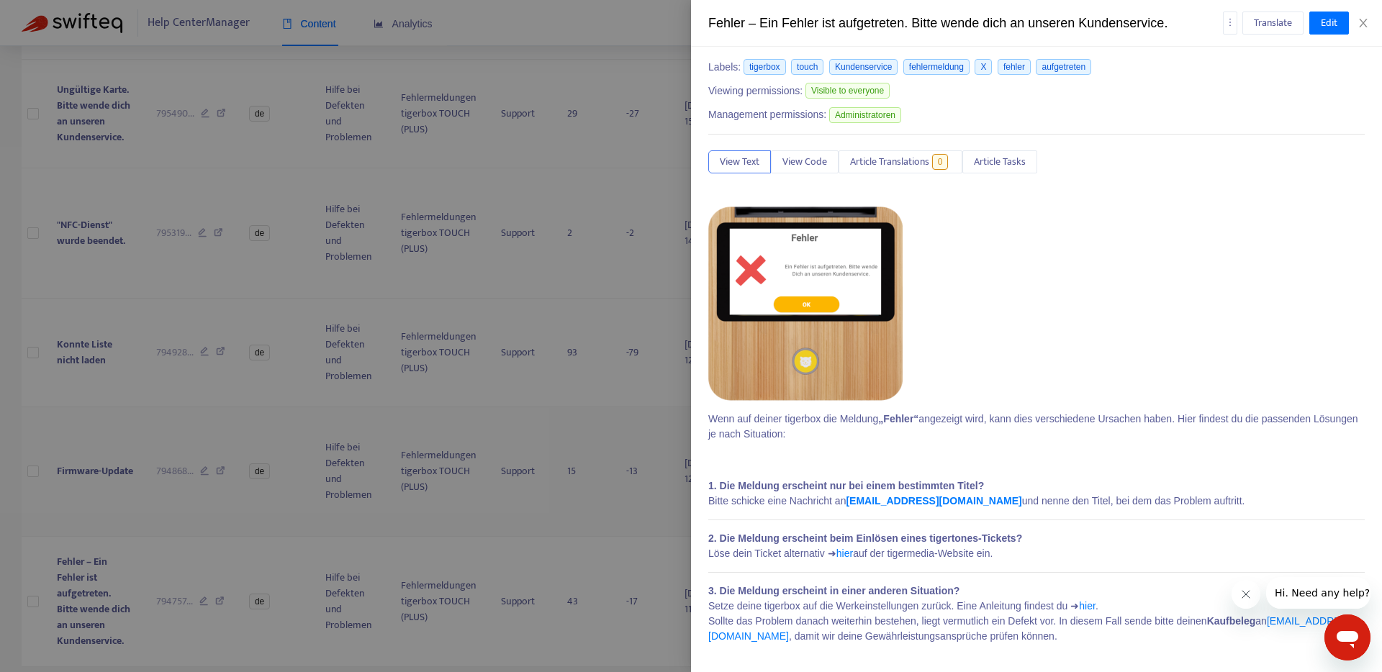
click at [108, 481] on div at bounding box center [691, 336] width 1382 height 672
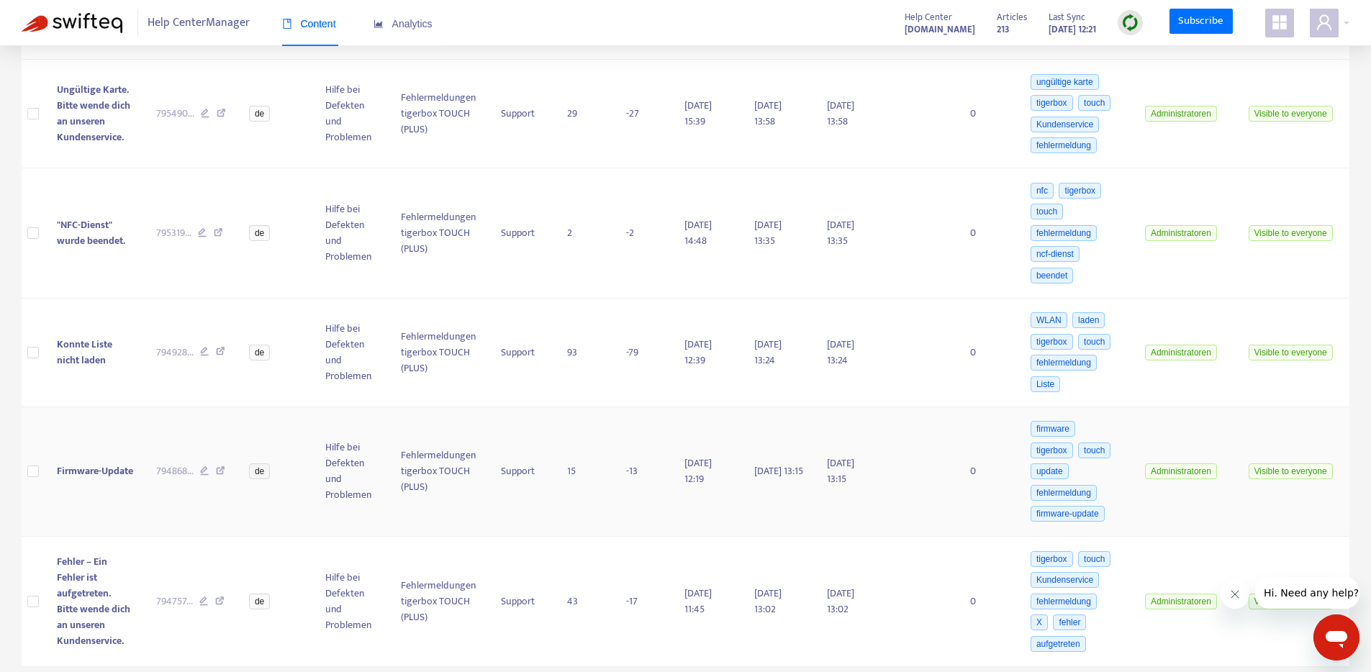
click at [92, 476] on td "Firmware-Update" at bounding box center [95, 472] width 100 height 130
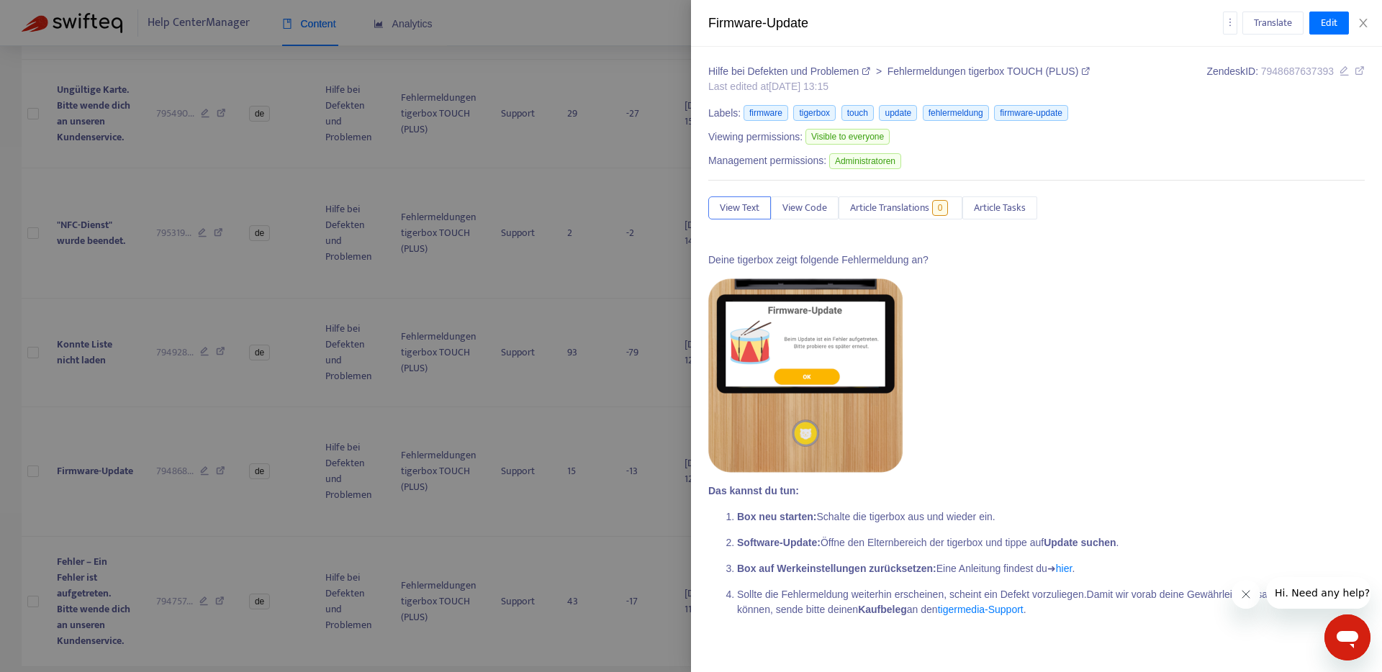
click at [150, 572] on div at bounding box center [691, 336] width 1382 height 672
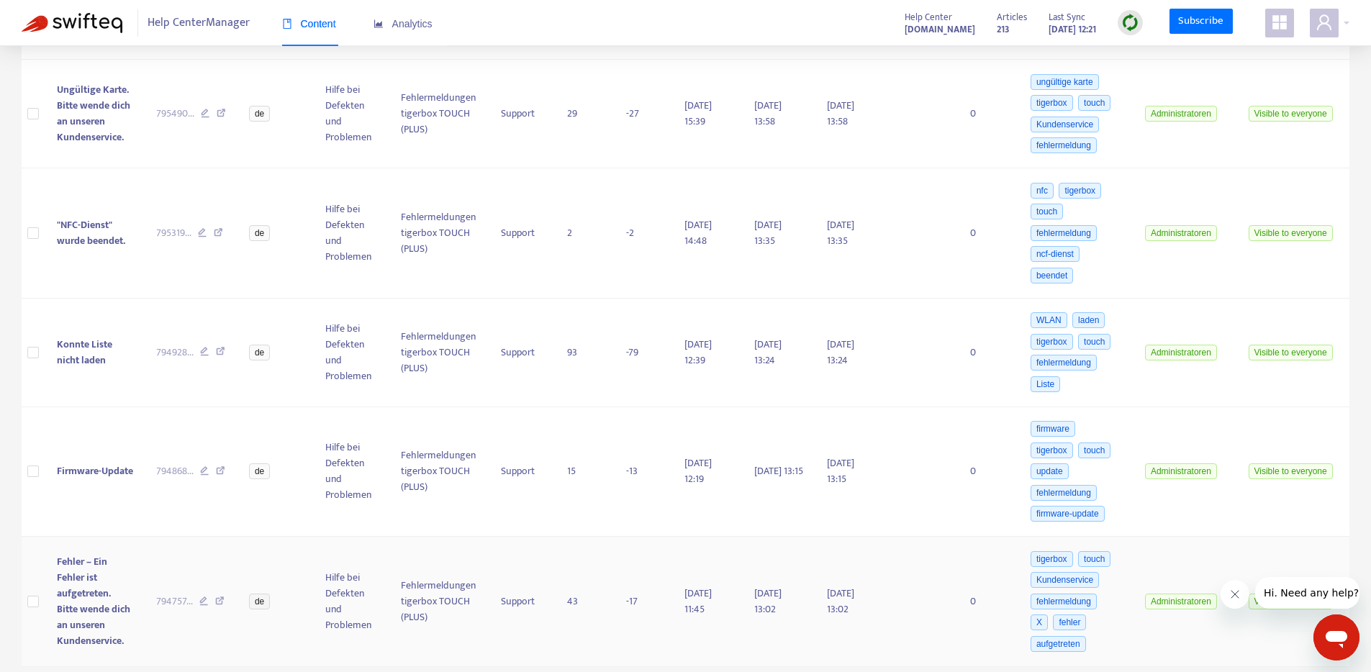
click at [117, 587] on td "Fehler – Ein Fehler ist aufgetreten. Bitte wende dich an unseren Kundenservice." at bounding box center [95, 602] width 100 height 130
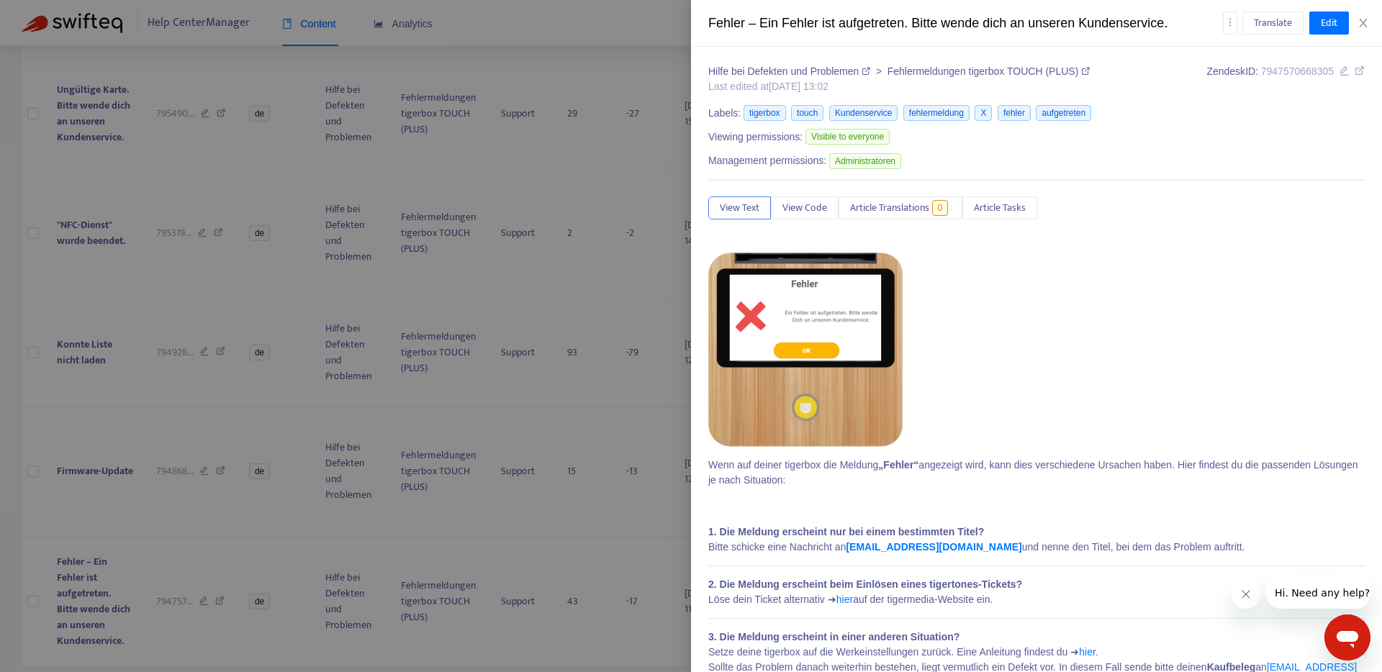
click at [1194, 310] on p at bounding box center [1036, 350] width 657 height 194
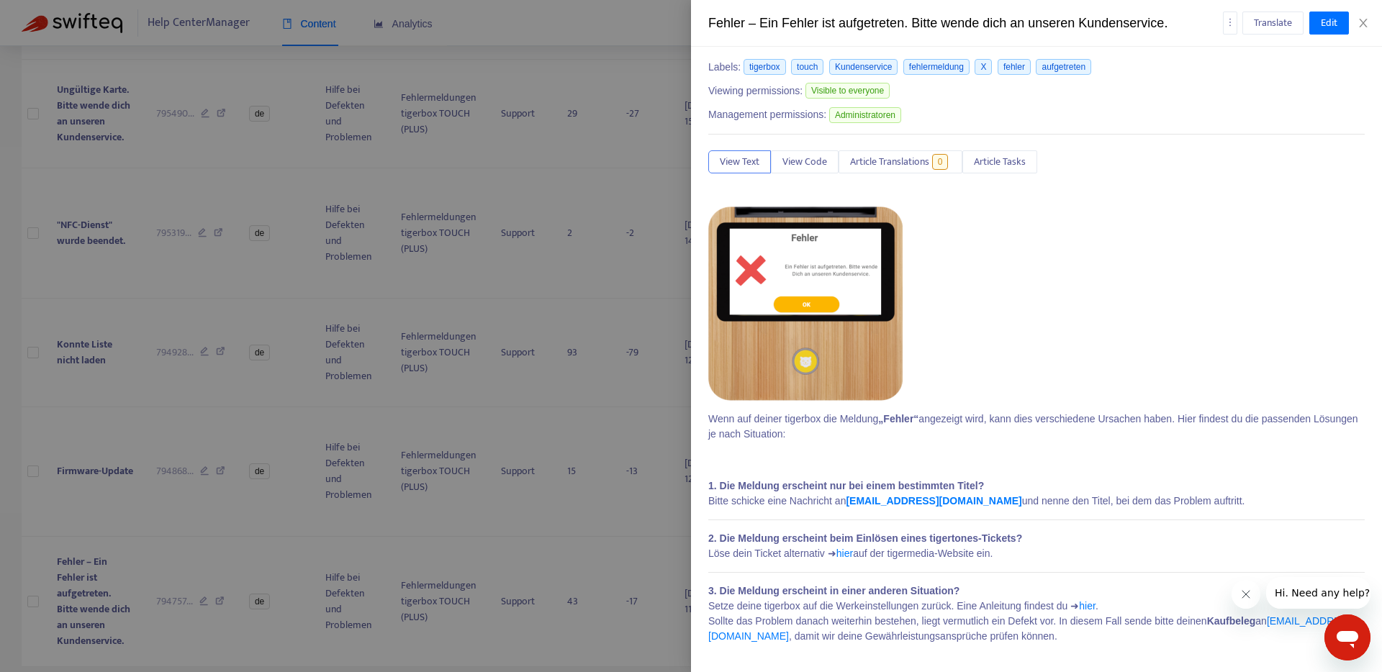
scroll to position [0, 0]
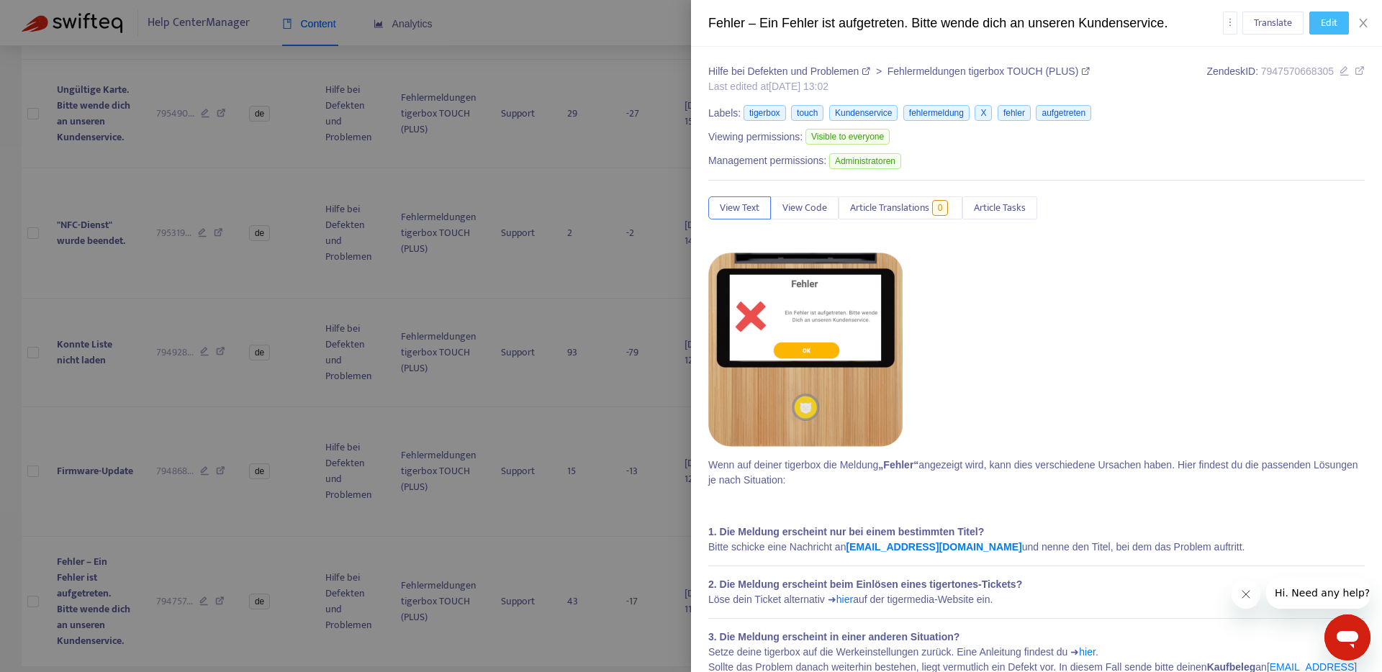
click at [1326, 25] on span "Edit" at bounding box center [1329, 23] width 17 height 16
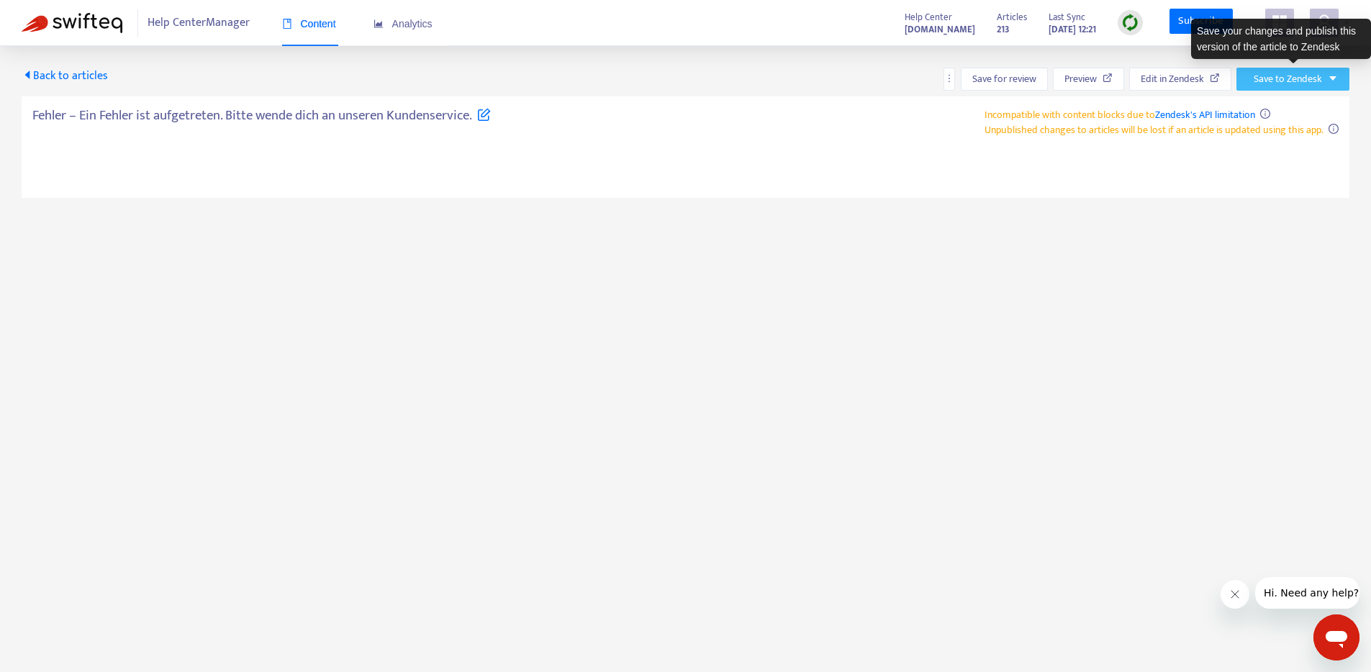
type textarea "**********"
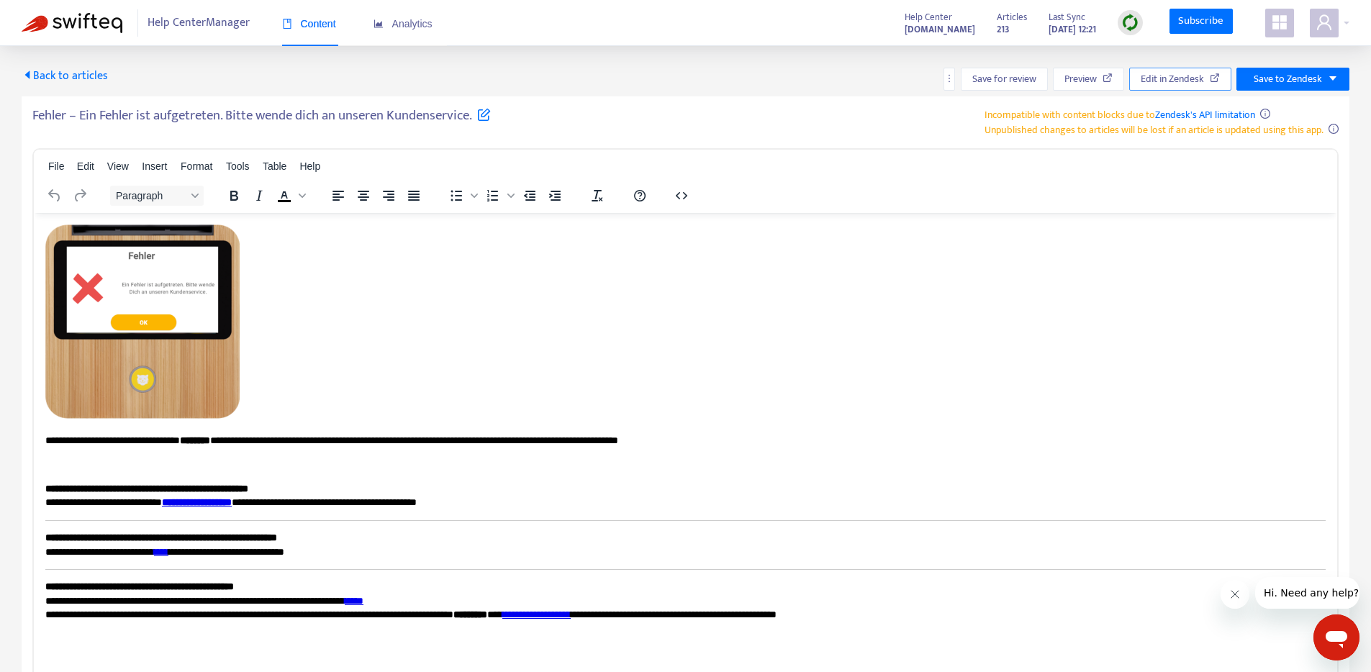
click at [1174, 84] on span "Edit in Zendesk" at bounding box center [1172, 79] width 63 height 16
click at [749, 371] on p "Rich Text Area. Press ALT-0 for help." at bounding box center [685, 323] width 1281 height 199
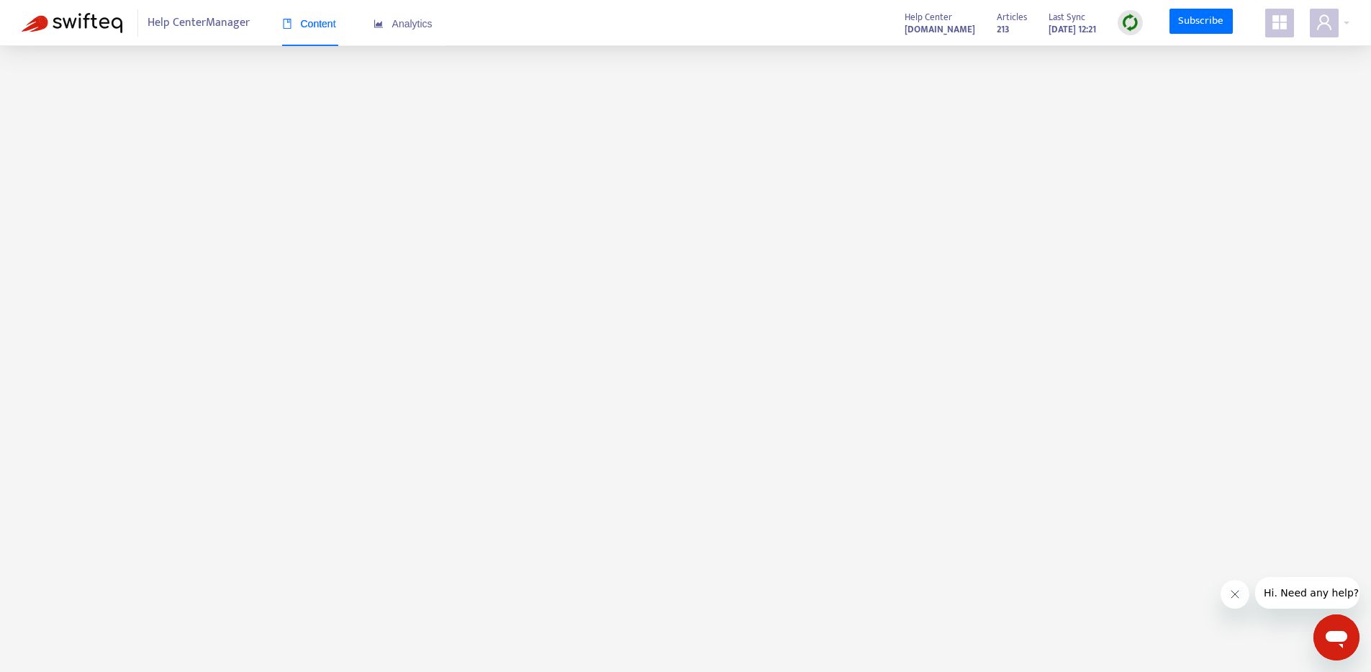
scroll to position [46, 0]
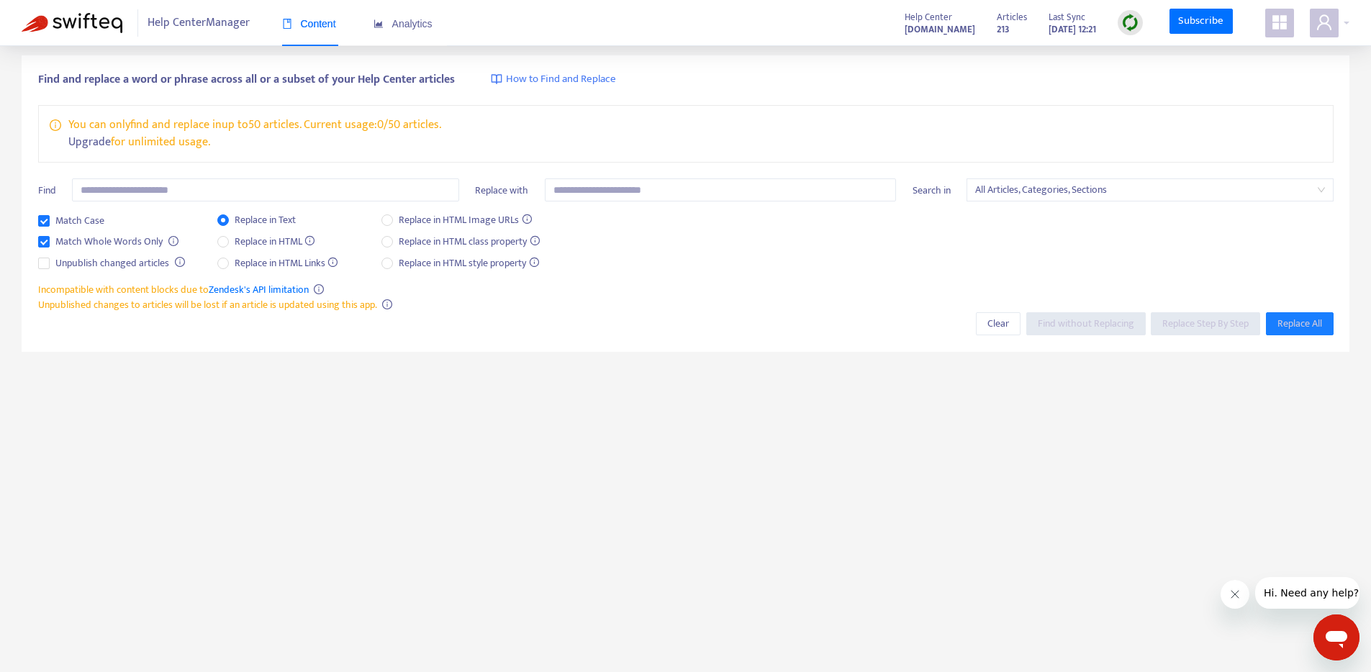
click at [122, 202] on div "Find" at bounding box center [248, 196] width 421 height 34
click at [125, 197] on input "text" at bounding box center [265, 190] width 387 height 23
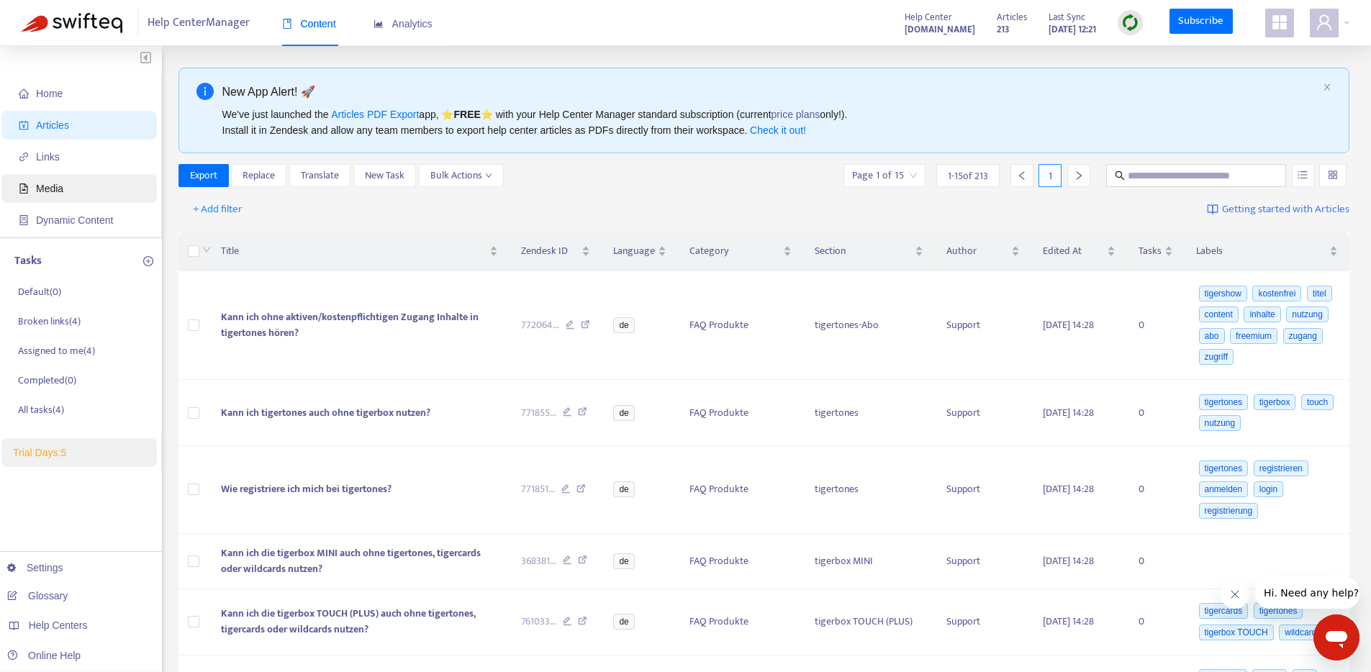
click at [58, 189] on span "Media" at bounding box center [49, 189] width 27 height 12
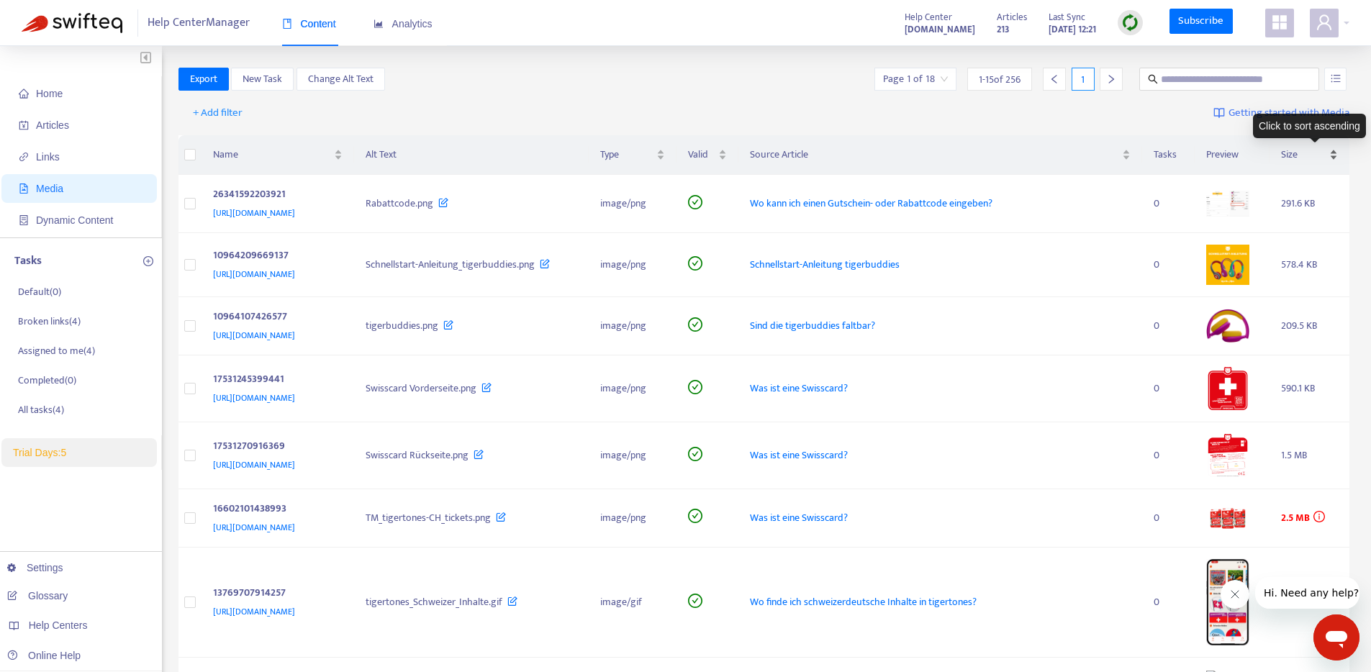
click at [1306, 155] on span "Size" at bounding box center [1303, 155] width 45 height 16
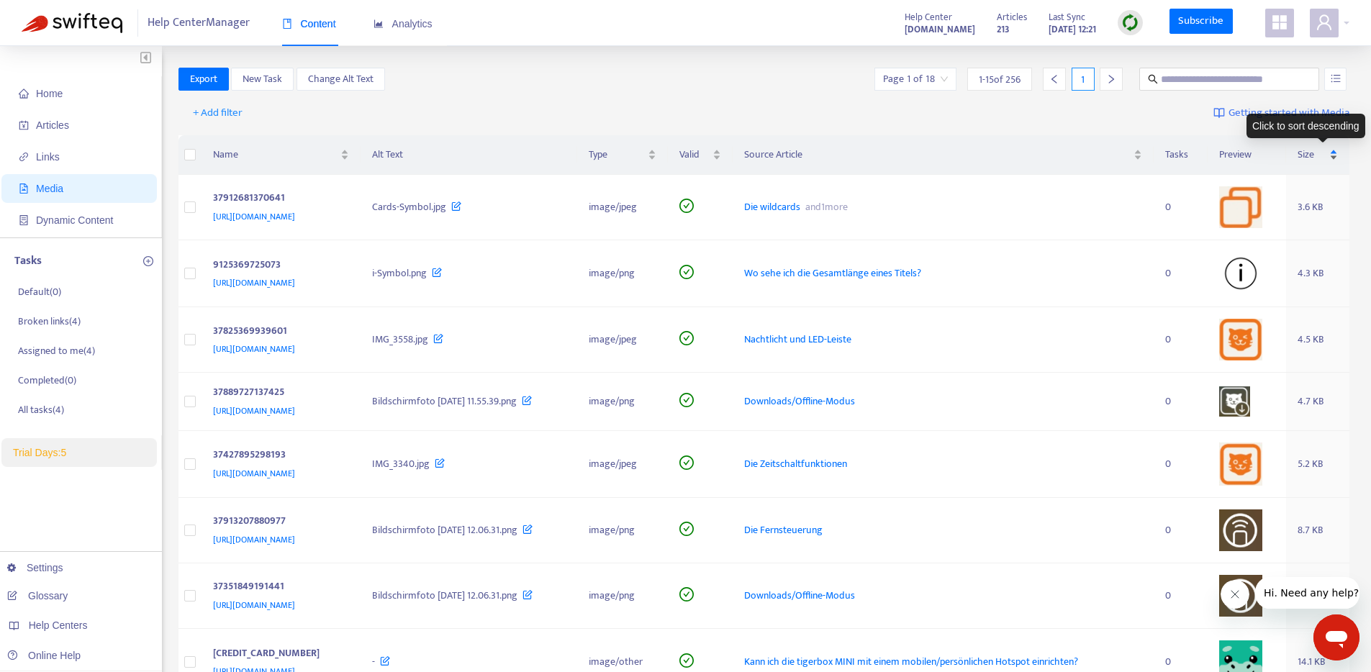
click at [1320, 156] on span "Size" at bounding box center [1313, 155] width 30 height 16
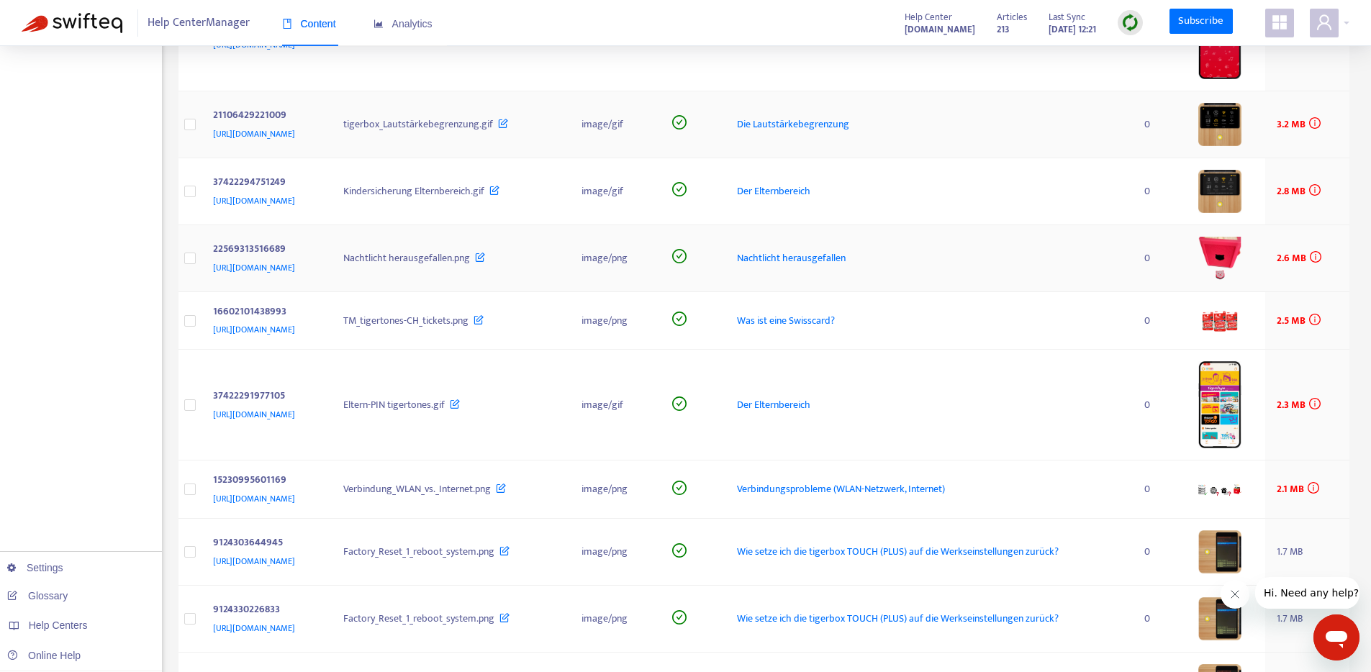
scroll to position [536, 0]
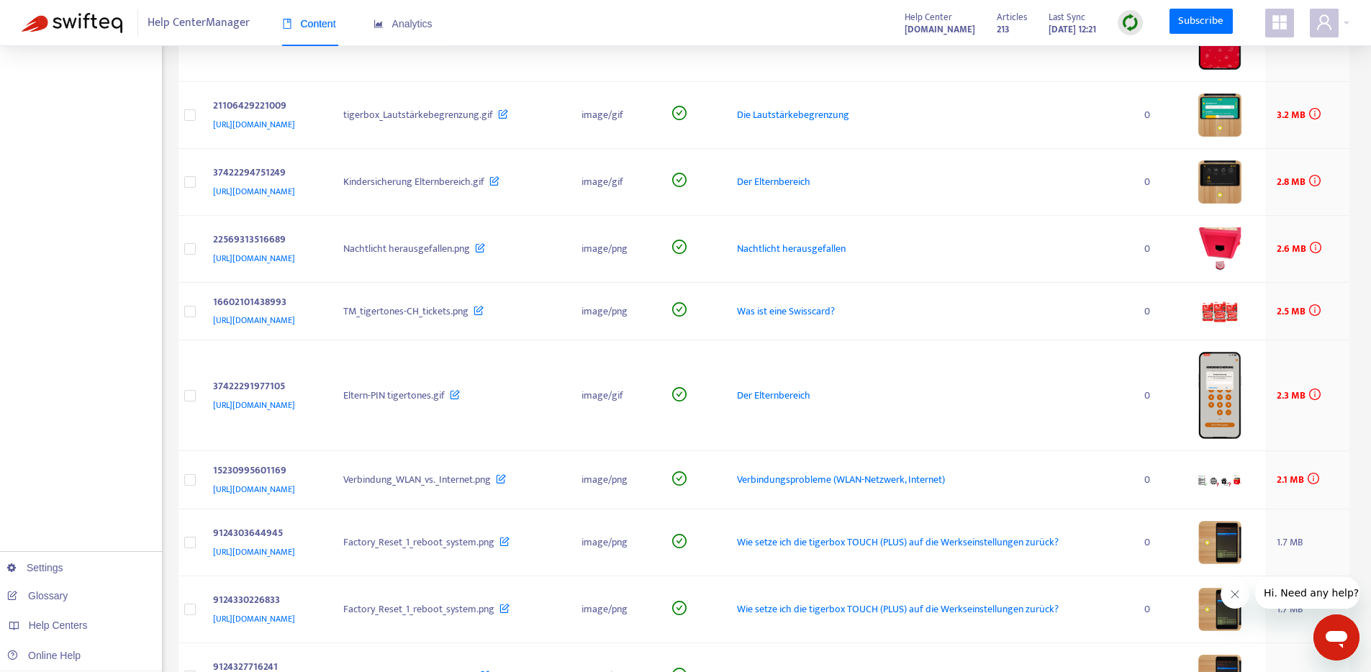
click at [1355, 250] on div "Home Articles Links Media Dynamic Content Tasks Default ( 0 ) Broken links ( 4 …" at bounding box center [685, 217] width 1371 height 1415
click at [295, 261] on span "[URL][DOMAIN_NAME]" at bounding box center [254, 258] width 82 height 14
click at [846, 248] on span "Nachtlicht herausgefallen" at bounding box center [791, 248] width 109 height 17
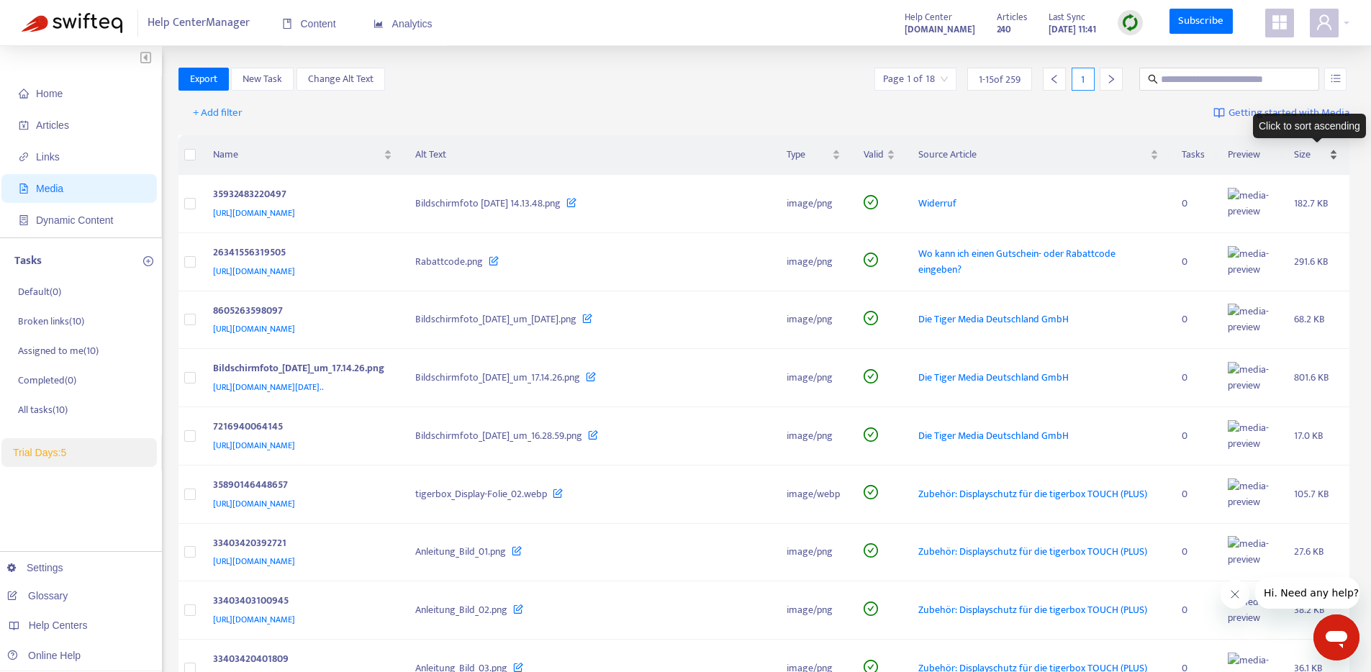
click at [1303, 158] on span "Size" at bounding box center [1310, 155] width 32 height 16
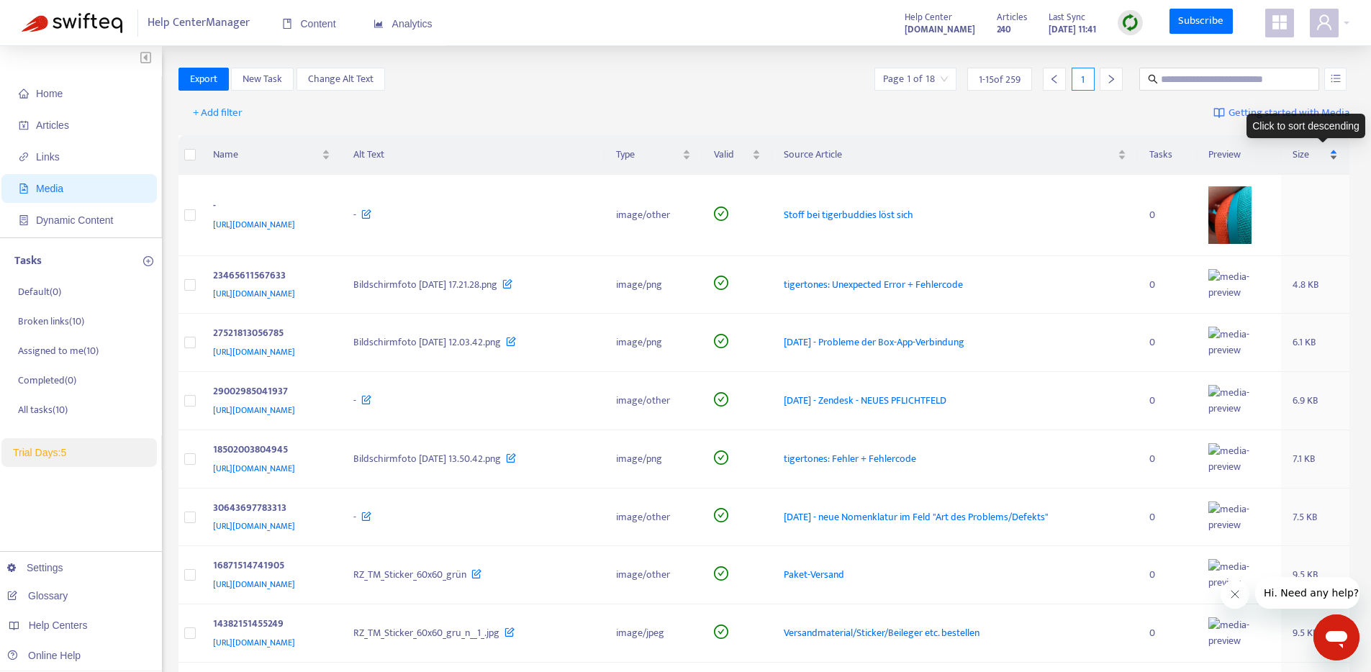
click at [1309, 153] on span "Size" at bounding box center [1310, 155] width 34 height 16
